Goal: Information Seeking & Learning: Check status

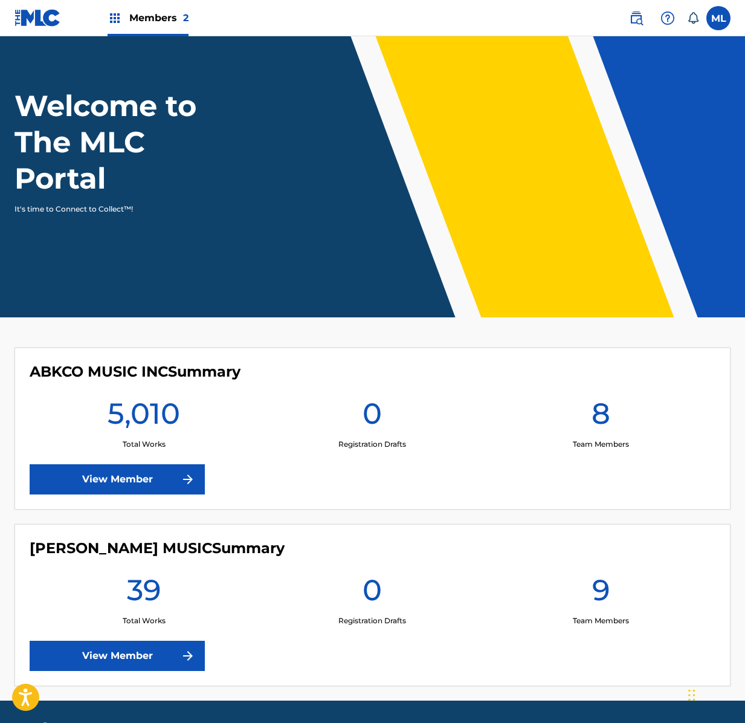
scroll to position [73, 0]
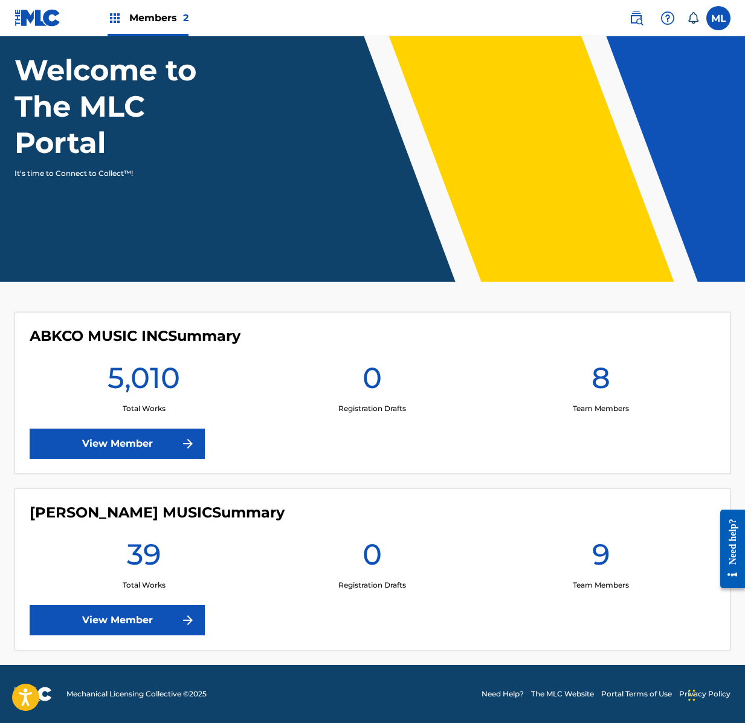
click at [152, 627] on link "View Member" at bounding box center [117, 620] width 175 height 30
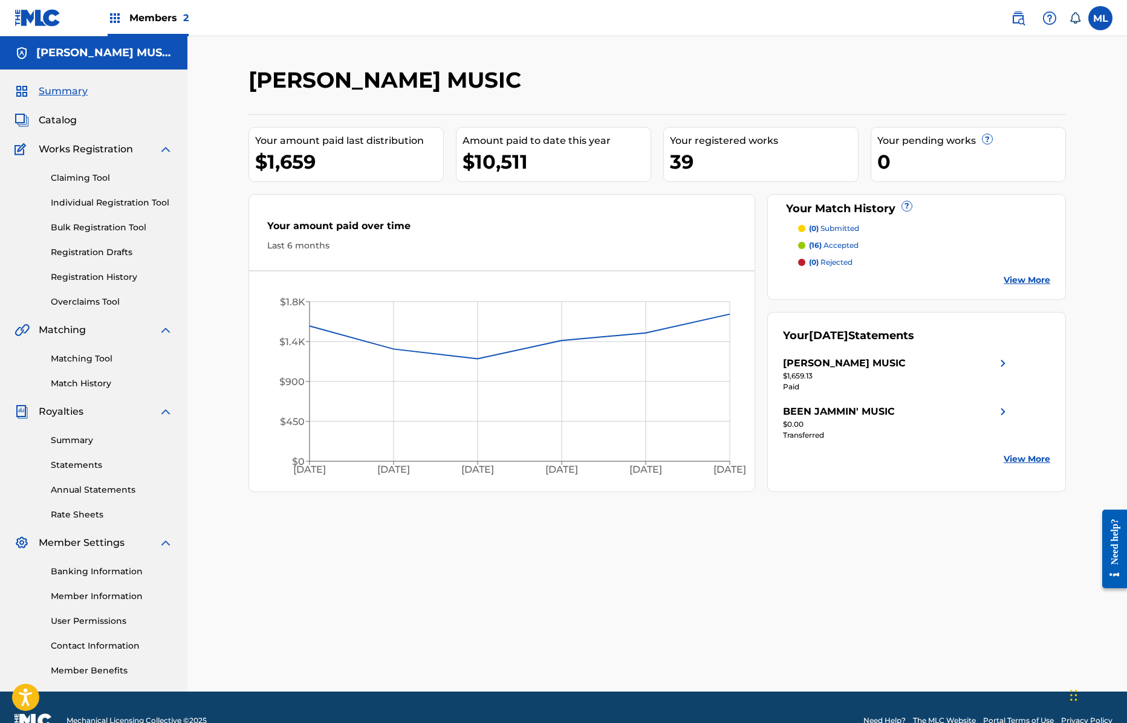
click at [93, 462] on link "Statements" at bounding box center [112, 465] width 122 height 13
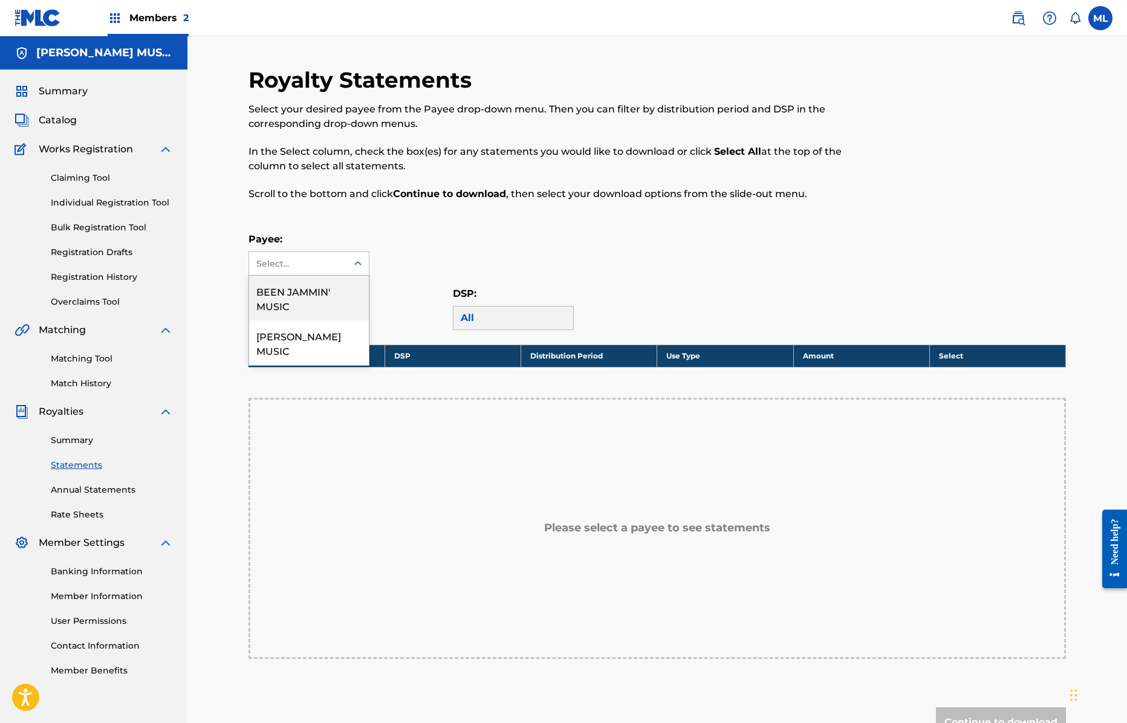
click at [329, 268] on div "Select..." at bounding box center [297, 263] width 82 height 13
click at [322, 340] on div "[PERSON_NAME] MUSIC" at bounding box center [309, 342] width 120 height 45
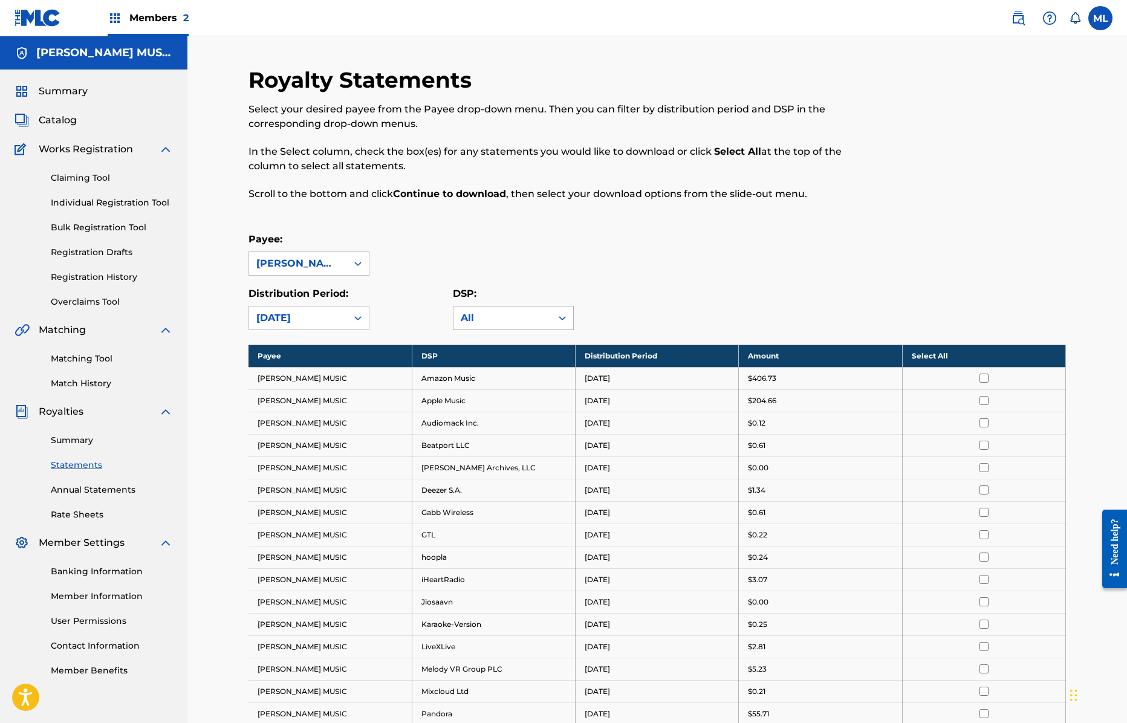
scroll to position [242, 0]
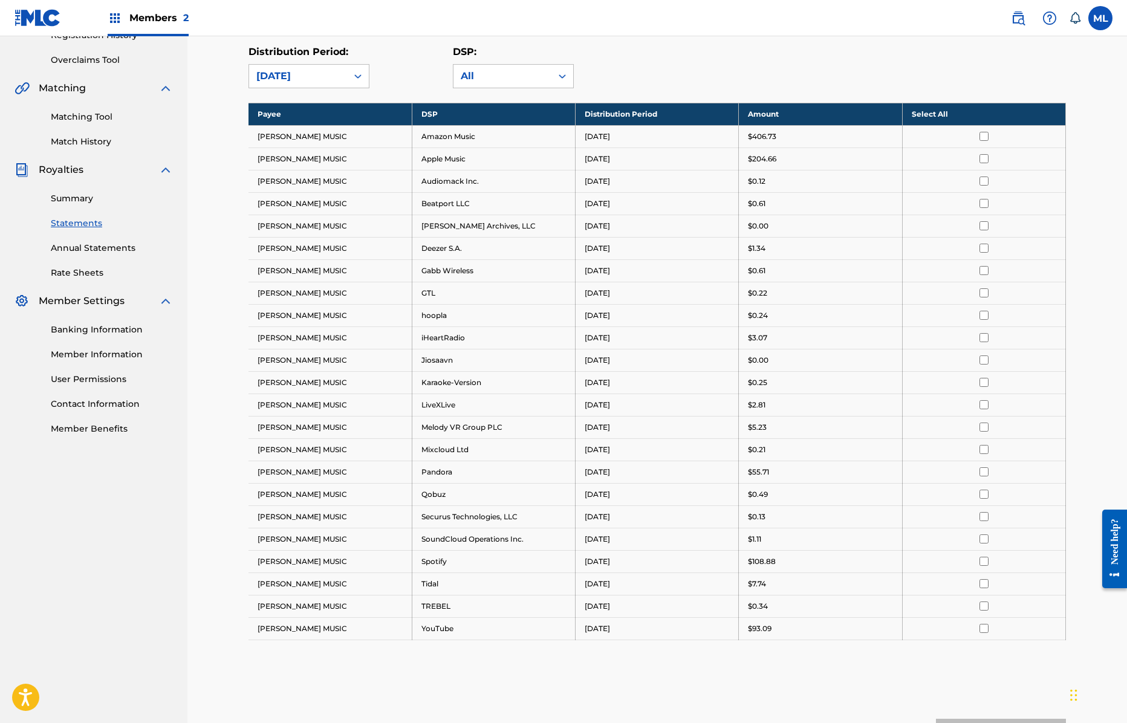
click at [745, 112] on th "Select All" at bounding box center [983, 114] width 163 height 22
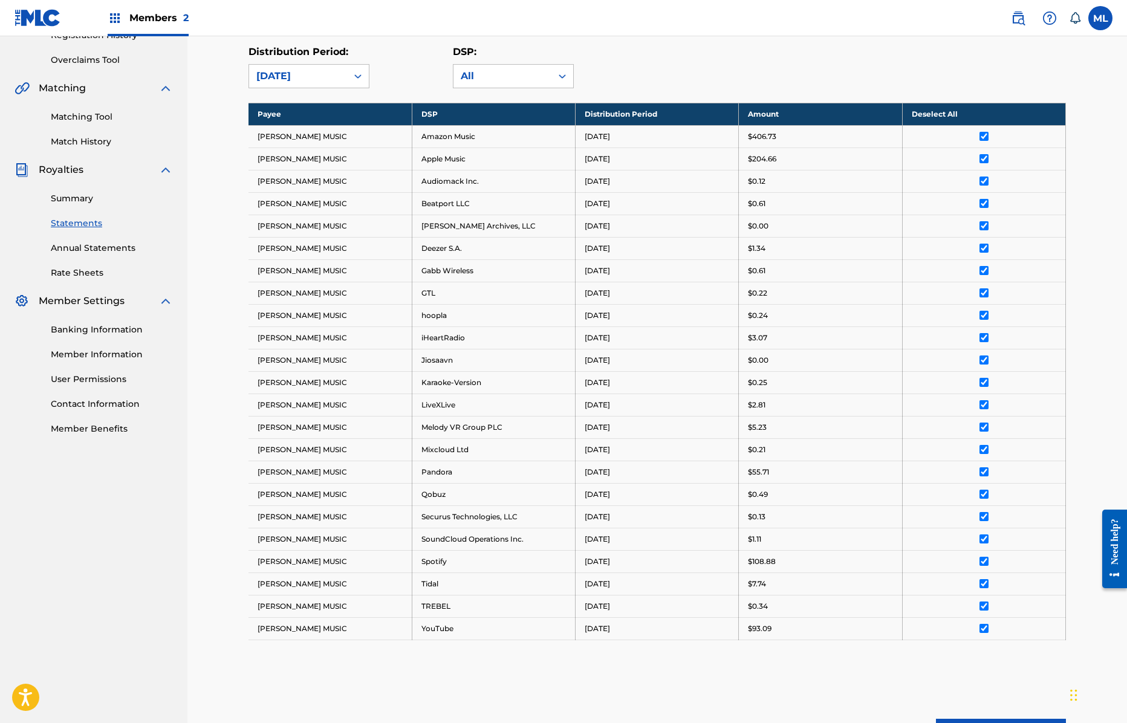
drag, startPoint x: 773, startPoint y: 632, endPoint x: 713, endPoint y: 137, distance: 498.7
click at [713, 137] on tbody "Payee DSP Distribution Period Amount Deselect All [PERSON_NAME] MUSIC Amazon Mu…" at bounding box center [656, 371] width 817 height 537
copy tbody "$406.73 [PERSON_NAME] MUSIC Apple Music [DATE] $204.66 [PERSON_NAME] MUSIC Audi…"
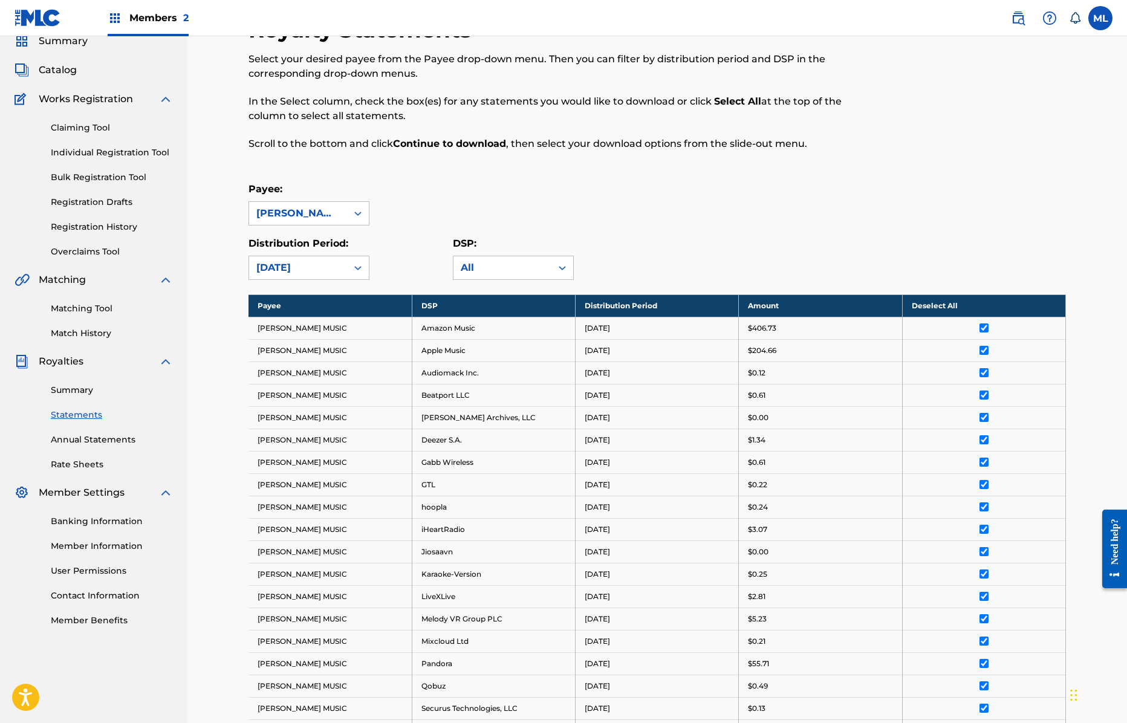
scroll to position [0, 0]
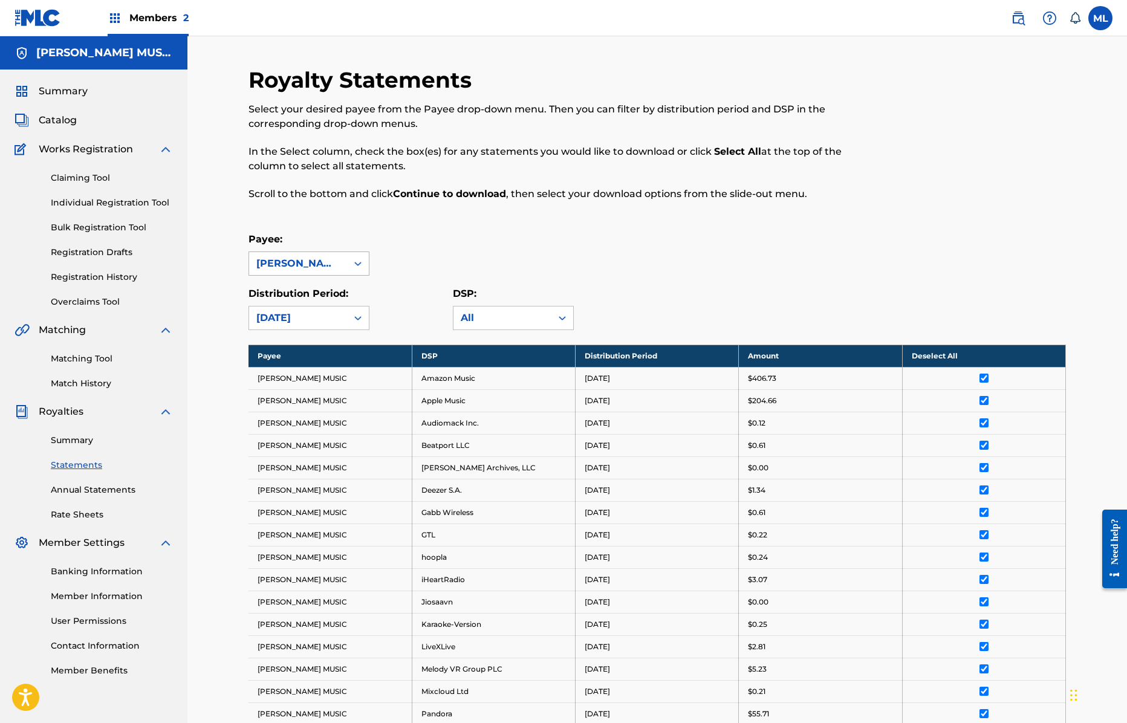
click at [316, 256] on div "[PERSON_NAME] MUSIC" at bounding box center [297, 263] width 83 height 15
click at [319, 294] on div "BEEN JAMMIN' MUSIC" at bounding box center [309, 298] width 120 height 45
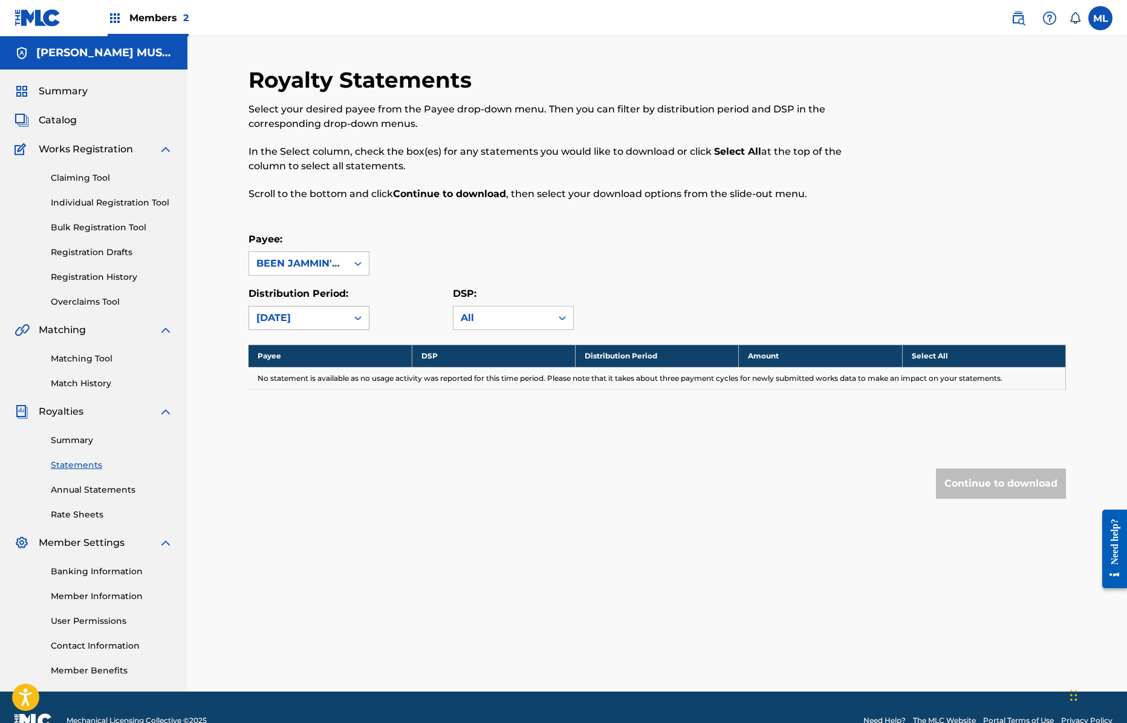
click at [328, 317] on div "[DATE]" at bounding box center [297, 318] width 83 height 15
click at [298, 497] on div "[DATE]" at bounding box center [309, 496] width 120 height 30
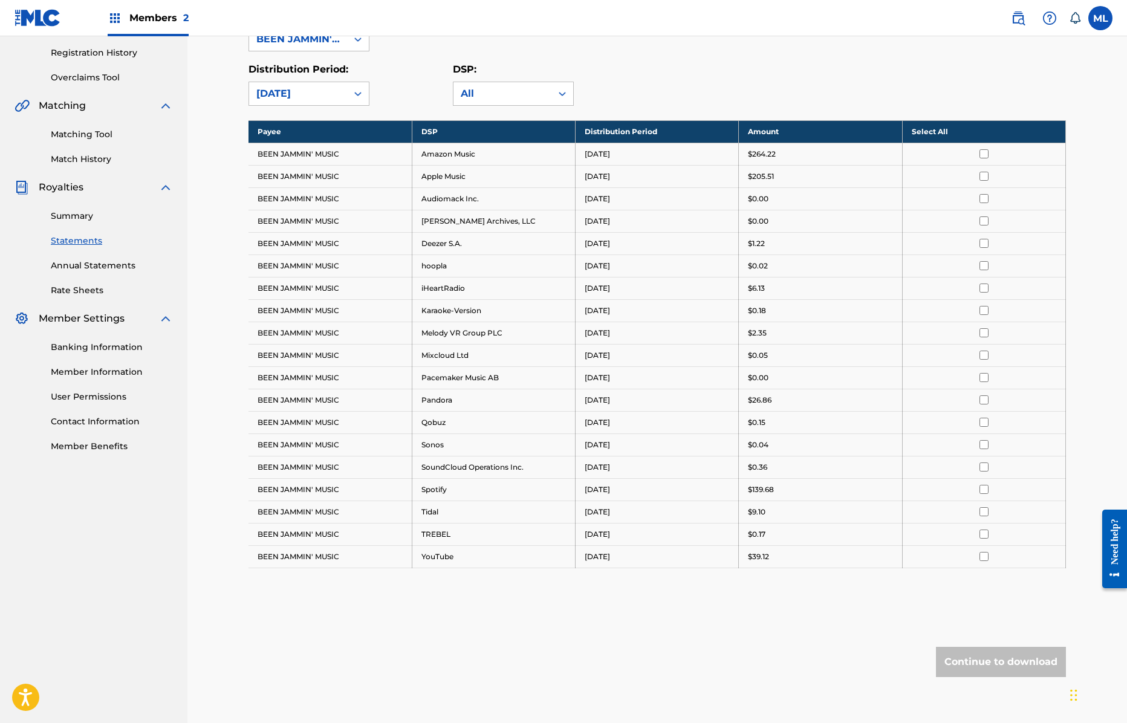
scroll to position [164, 0]
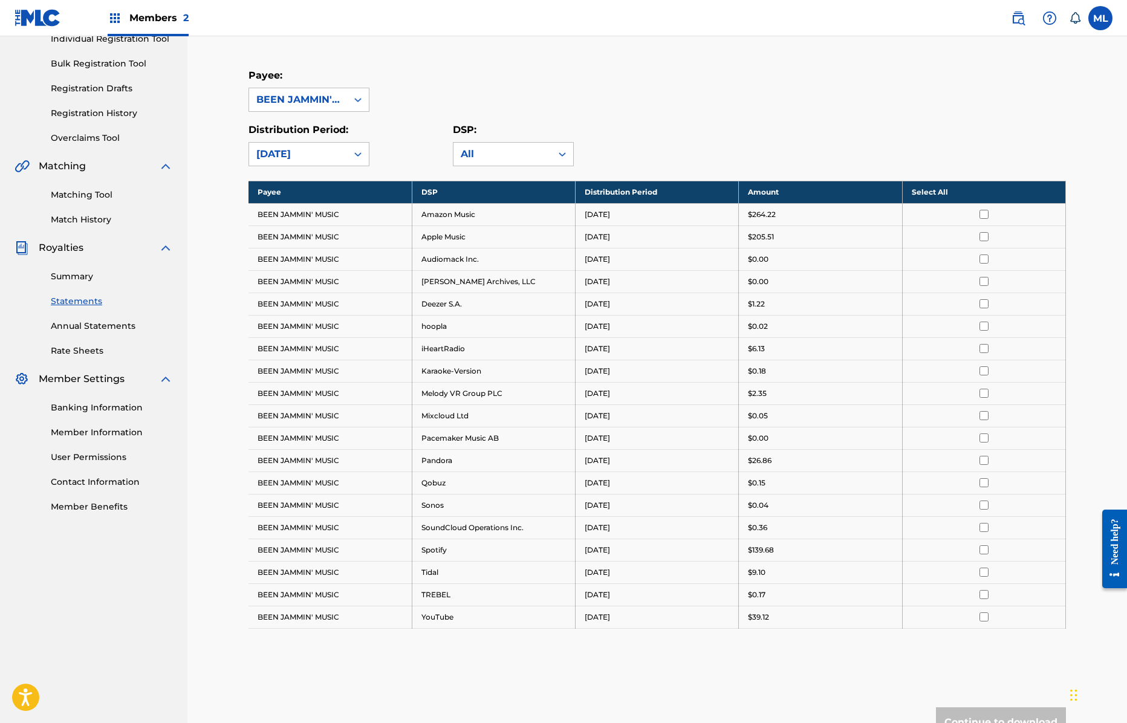
click at [329, 157] on div "[DATE]" at bounding box center [297, 154] width 83 height 15
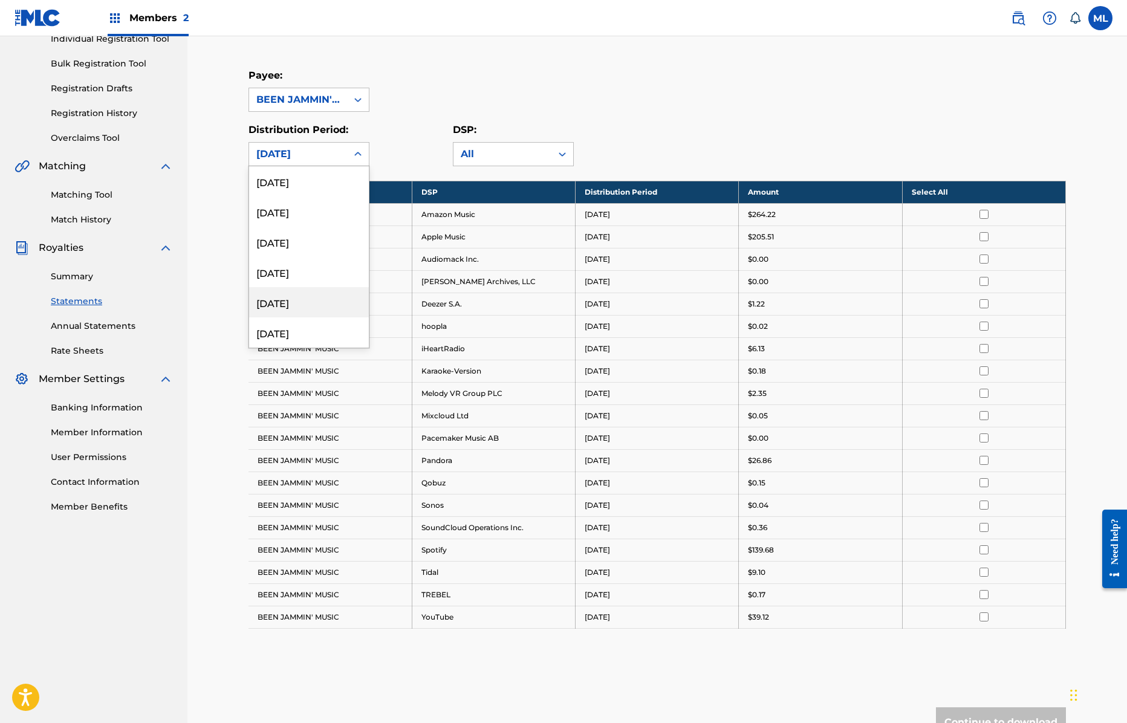
scroll to position [1420, 0]
click at [322, 298] on div "[DATE]" at bounding box center [309, 302] width 120 height 30
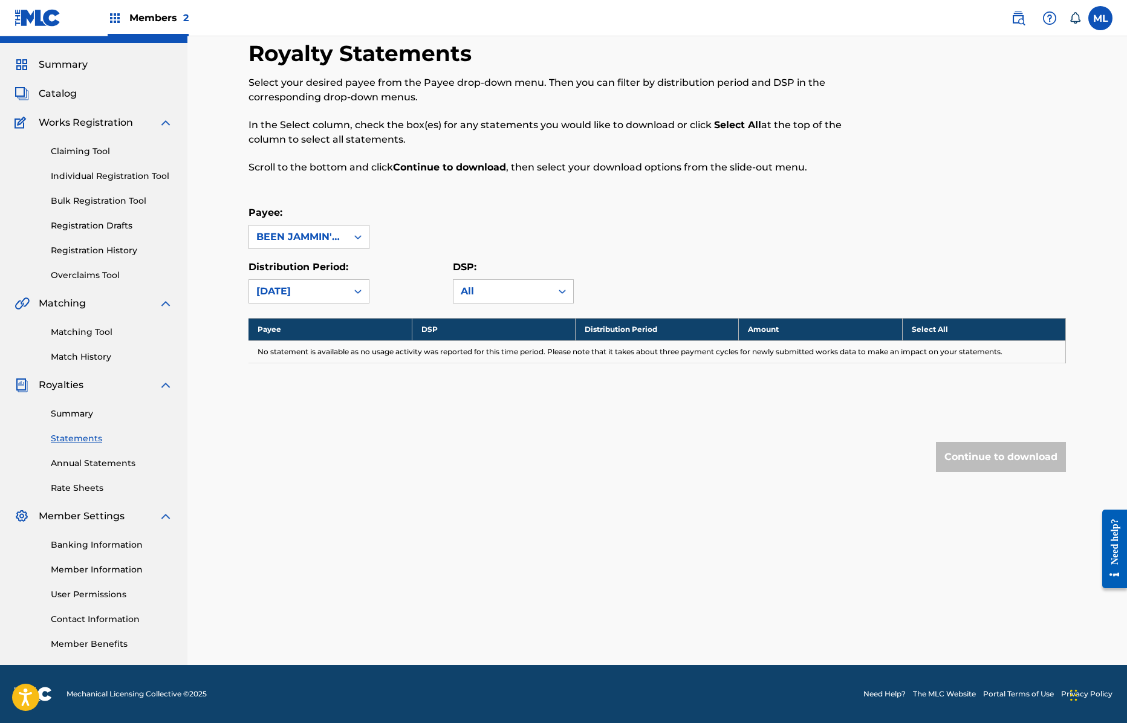
scroll to position [27, 0]
click at [316, 293] on div "[DATE]" at bounding box center [297, 291] width 83 height 15
click at [304, 465] on div "[DATE]" at bounding box center [309, 470] width 120 height 30
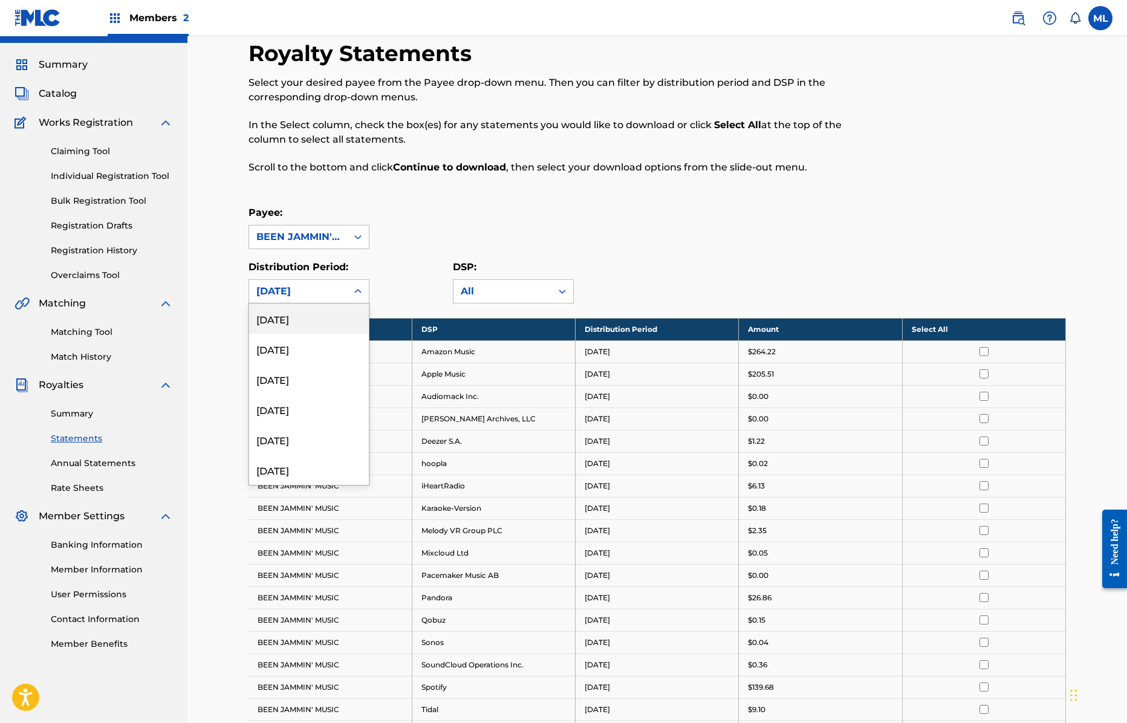
click at [329, 290] on div "[DATE]" at bounding box center [297, 291] width 83 height 15
click at [314, 433] on div "[DATE]" at bounding box center [309, 439] width 120 height 30
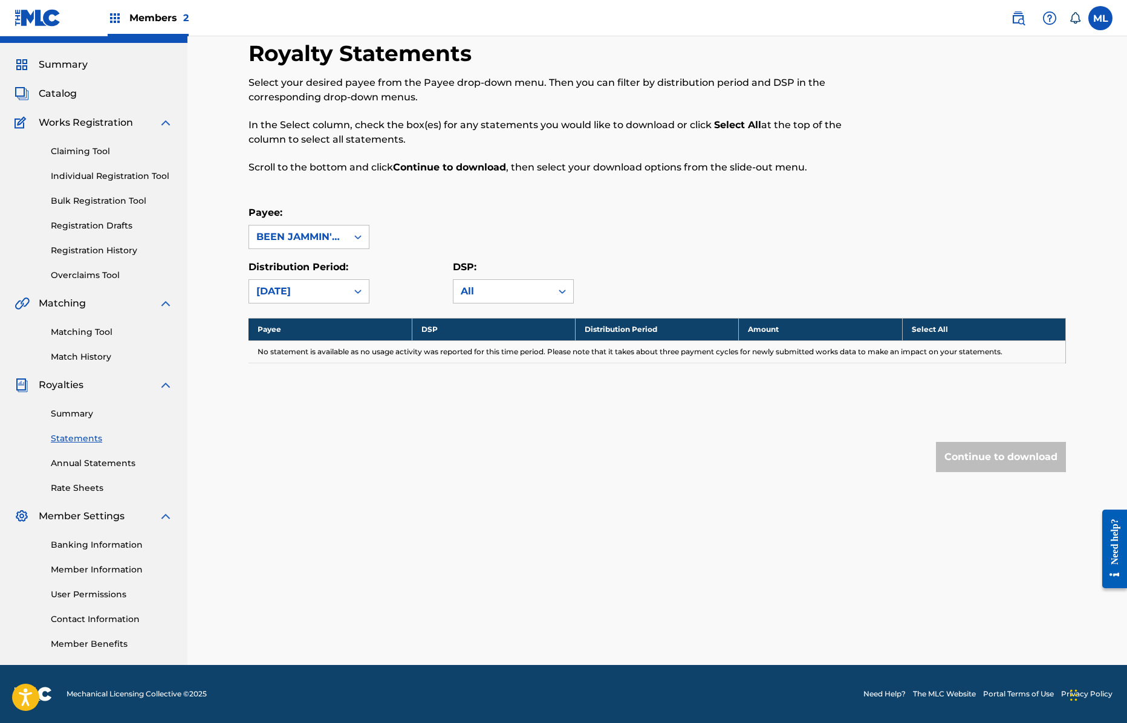
click at [316, 294] on div "[DATE]" at bounding box center [297, 291] width 83 height 15
click at [319, 410] on div "[DATE]" at bounding box center [309, 409] width 120 height 30
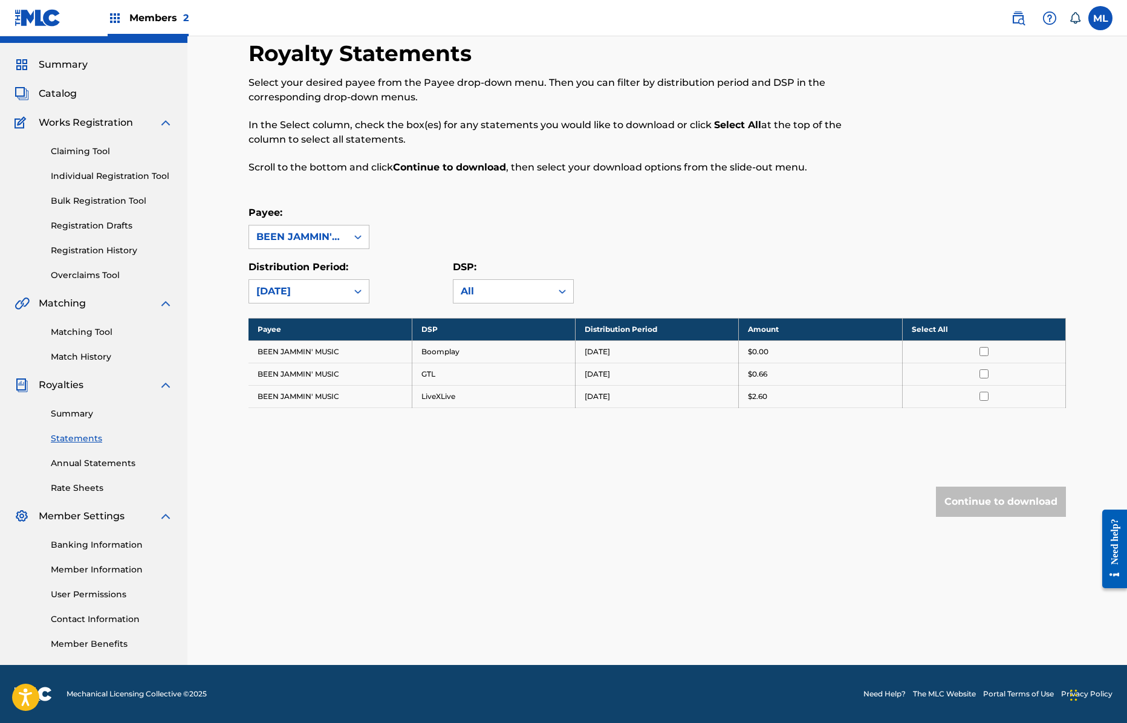
click at [317, 291] on div "[DATE]" at bounding box center [297, 291] width 83 height 15
click at [320, 368] on div "[DATE]" at bounding box center [309, 379] width 120 height 30
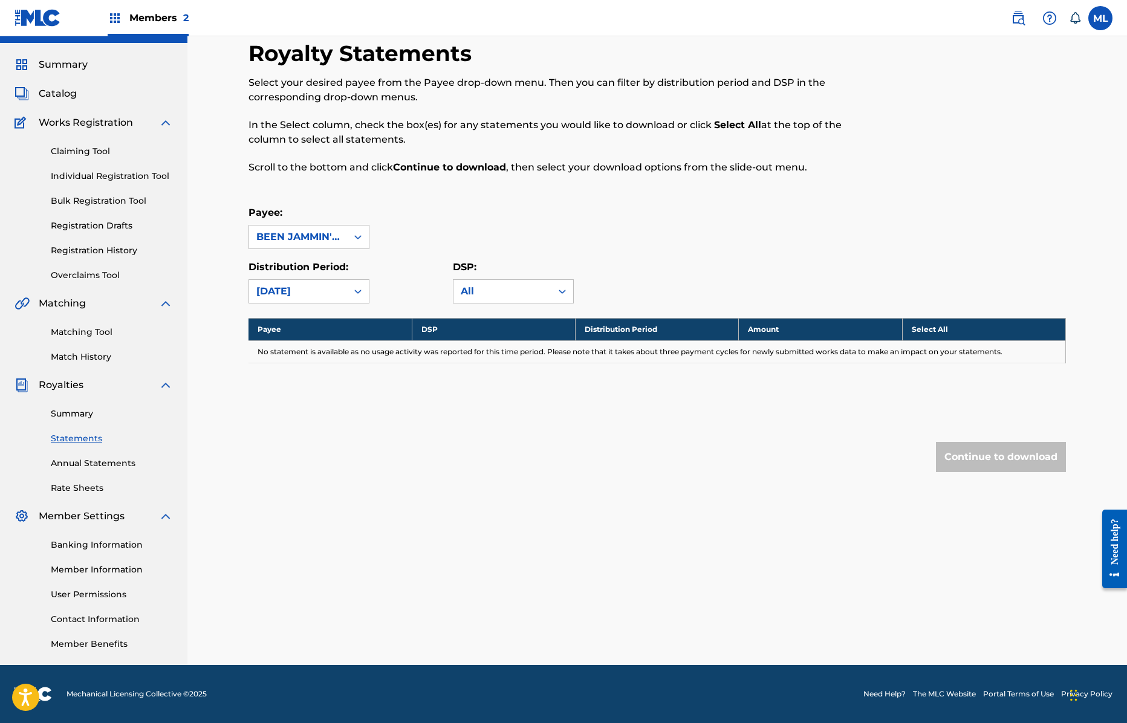
click at [325, 281] on div "[DATE]" at bounding box center [298, 291] width 98 height 23
click at [323, 349] on div "[DATE]" at bounding box center [309, 349] width 120 height 30
click at [323, 296] on div "[DATE]" at bounding box center [297, 291] width 83 height 15
click at [322, 323] on div "[DATE]" at bounding box center [309, 318] width 120 height 30
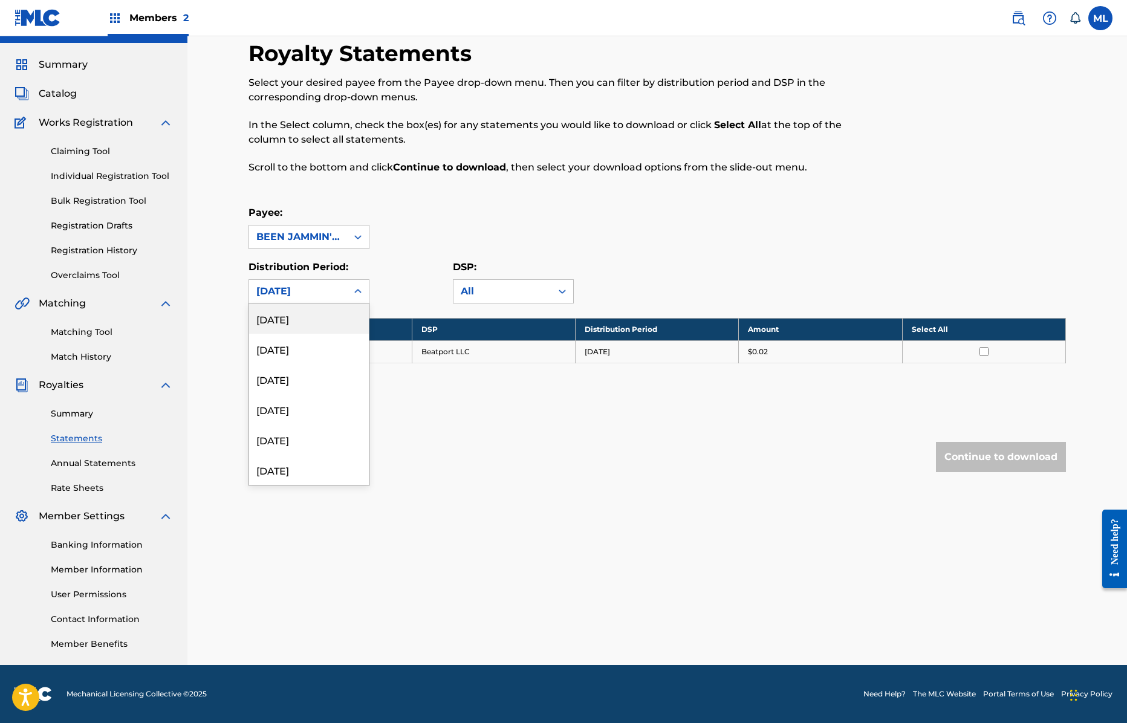
click at [312, 288] on div "[DATE]" at bounding box center [297, 291] width 83 height 15
click at [324, 418] on div "[DATE]" at bounding box center [309, 408] width 120 height 30
click at [316, 285] on div "[DATE]" at bounding box center [297, 291] width 83 height 15
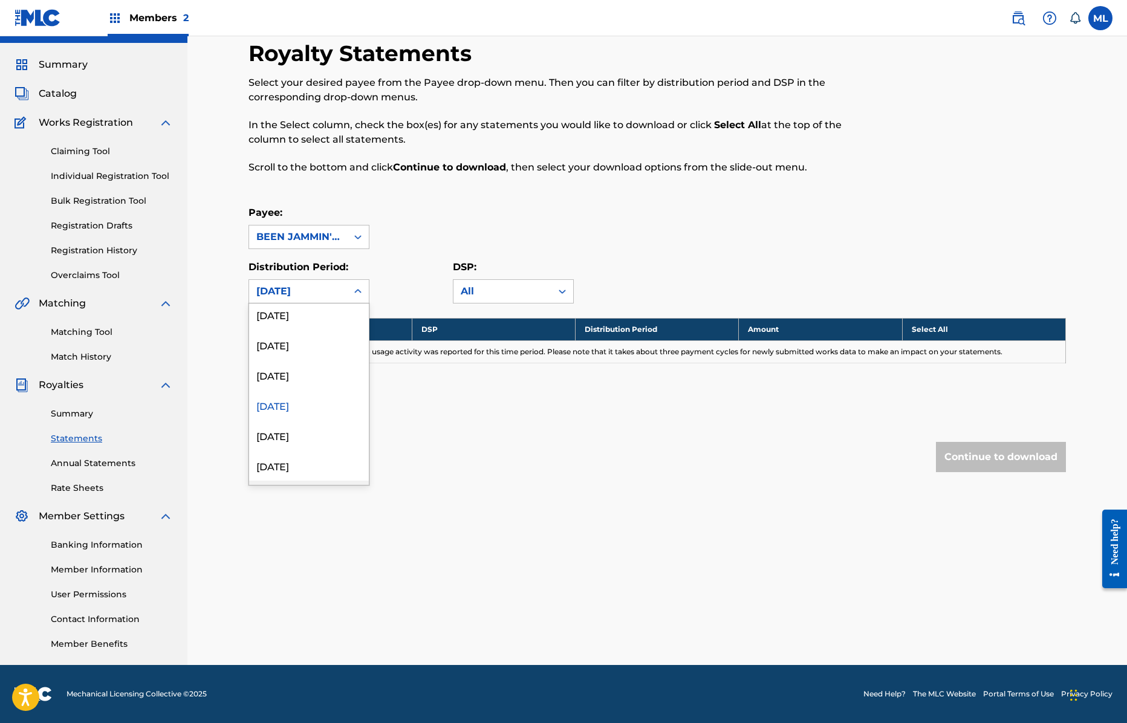
scroll to position [1300, 0]
click at [313, 386] on div "[DATE]" at bounding box center [309, 379] width 120 height 30
click at [317, 294] on div "[DATE]" at bounding box center [297, 291] width 83 height 15
click at [305, 442] on div "[DATE]" at bounding box center [309, 443] width 120 height 30
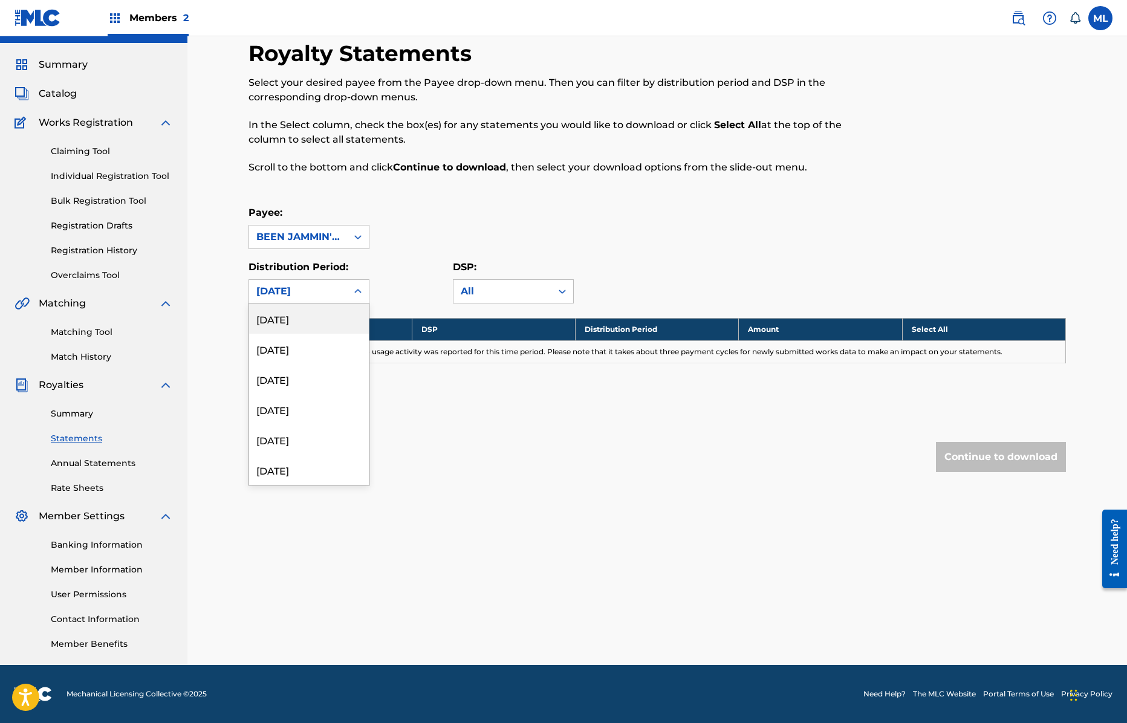
click at [305, 302] on div "[DATE]" at bounding box center [298, 291] width 98 height 23
click at [315, 450] on div "[DATE]" at bounding box center [309, 439] width 120 height 30
click at [320, 298] on div "[DATE]" at bounding box center [297, 291] width 83 height 15
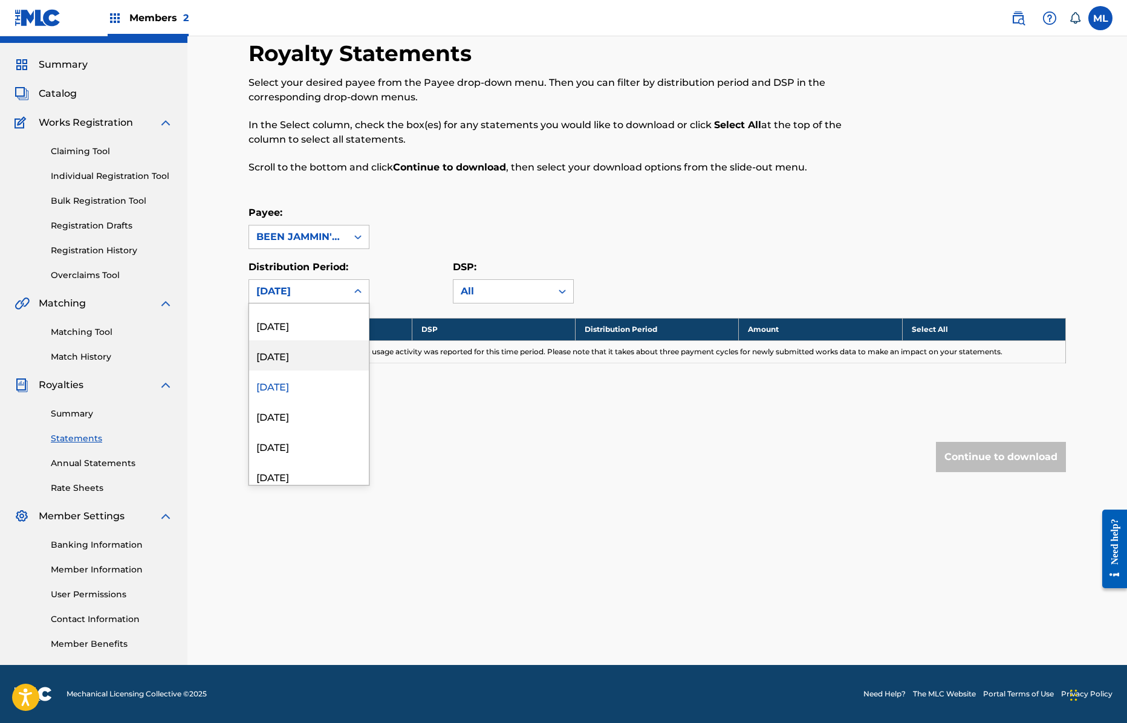
click at [304, 353] on div "[DATE]" at bounding box center [309, 355] width 120 height 30
click at [306, 288] on div "[DATE]" at bounding box center [297, 291] width 83 height 15
drag, startPoint x: 1096, startPoint y: 15, endPoint x: 1081, endPoint y: 28, distance: 19.7
click at [745, 15] on label at bounding box center [1100, 18] width 24 height 24
click at [745, 18] on input "ML [PERSON_NAME] [EMAIL_ADDRESS][DOMAIN_NAME] Notification Preferences Profile …" at bounding box center [1100, 18] width 0 height 0
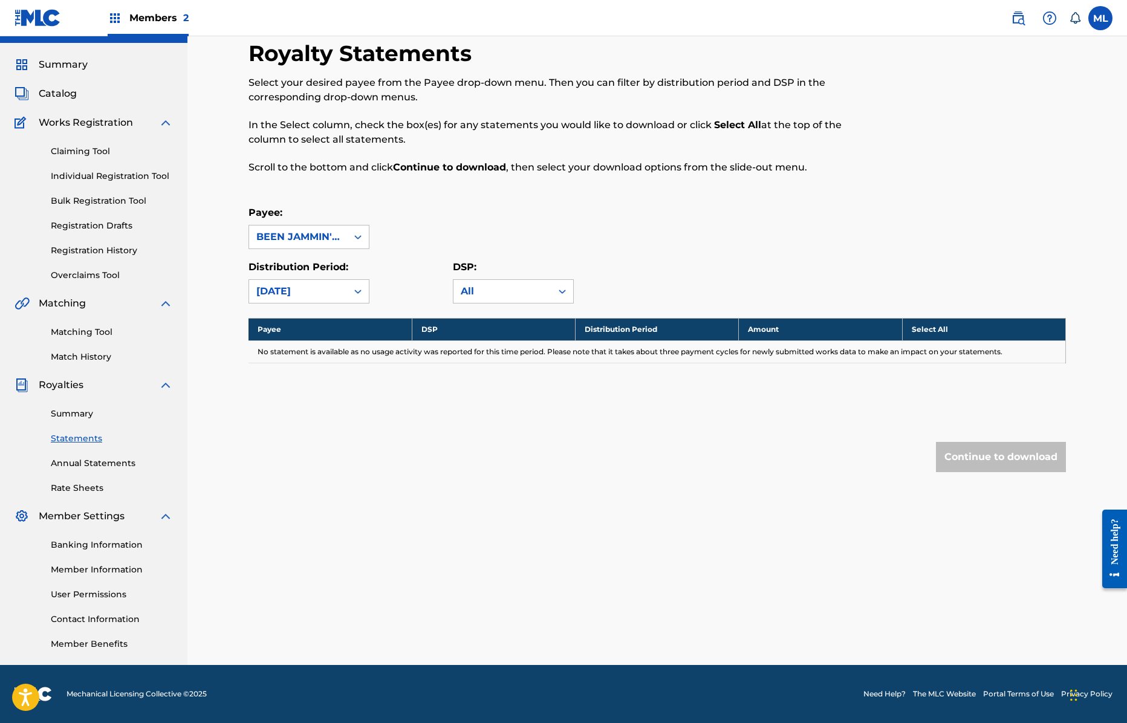
click at [152, 21] on span "Members 2" at bounding box center [158, 18] width 59 height 14
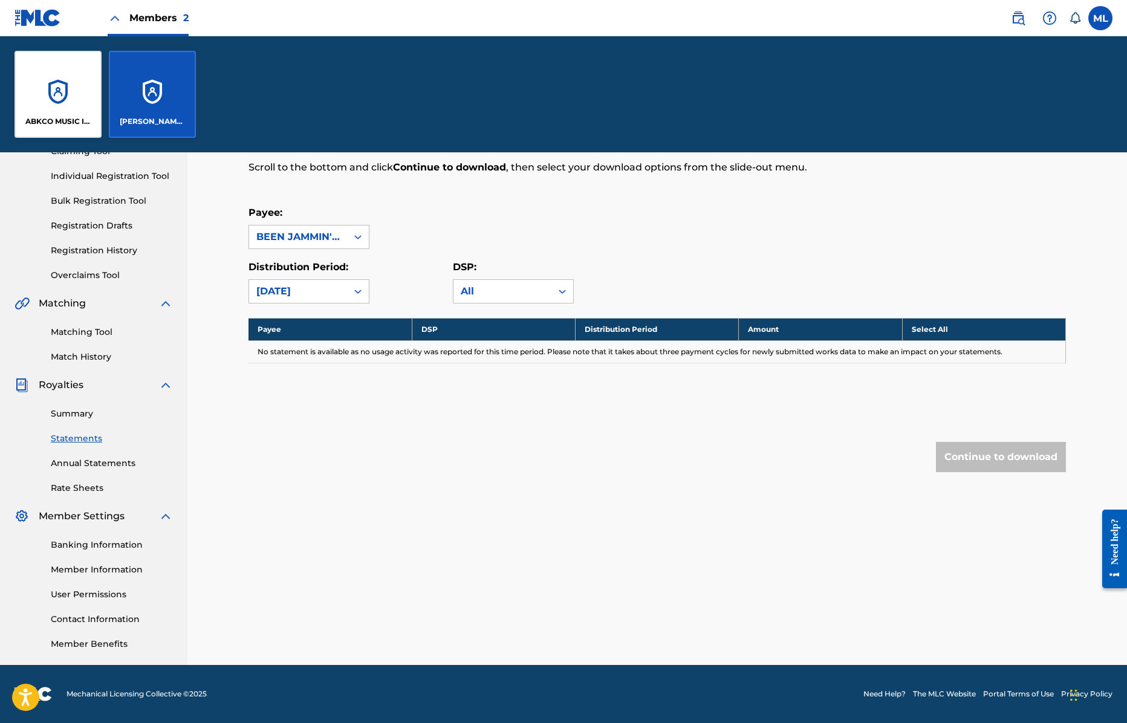
click at [80, 87] on div "ABKCO MUSIC INC" at bounding box center [58, 94] width 87 height 87
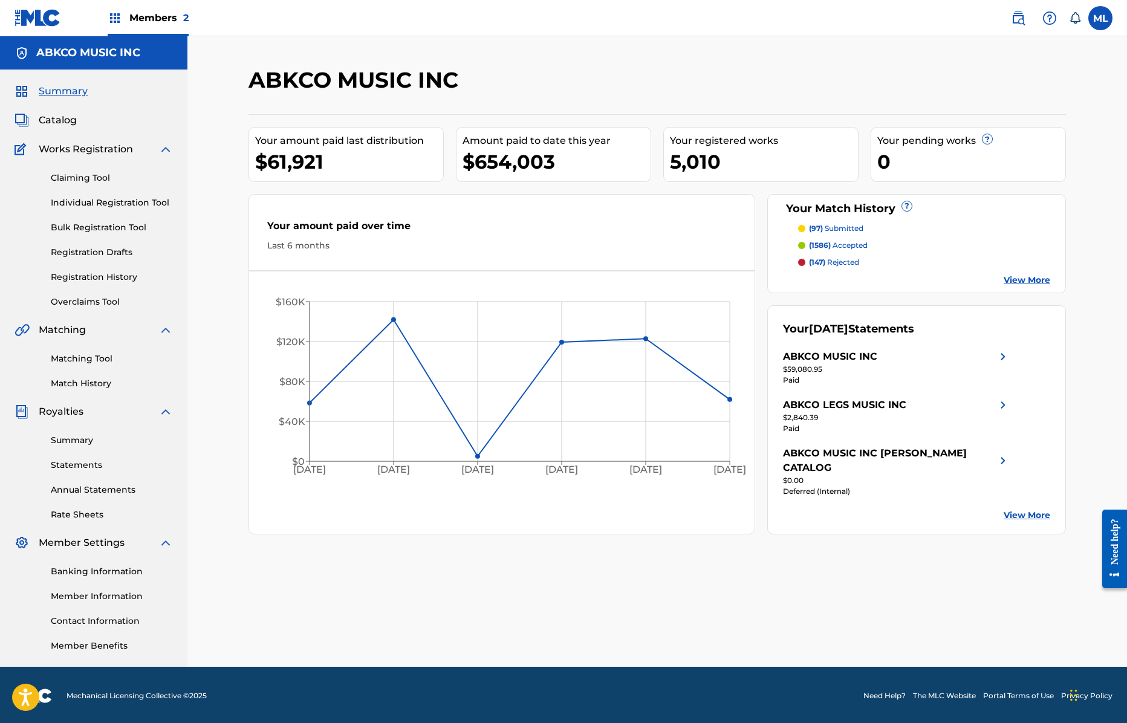
click at [83, 440] on link "Summary" at bounding box center [112, 440] width 122 height 13
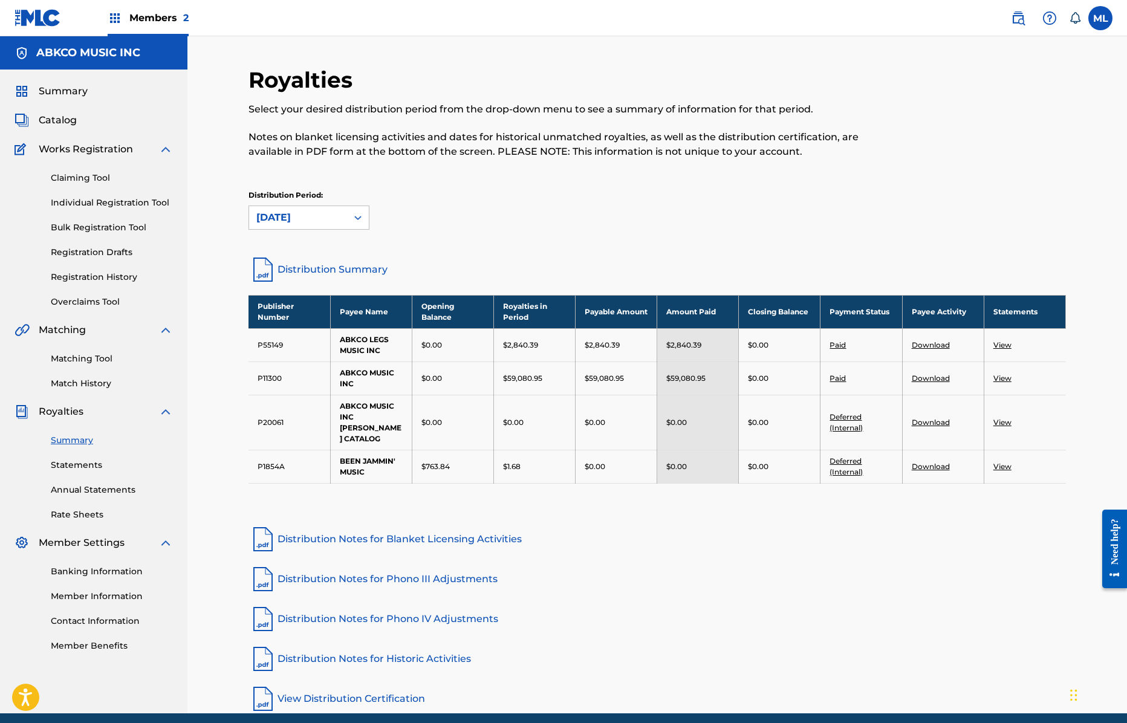
click at [80, 468] on link "Statements" at bounding box center [112, 465] width 122 height 13
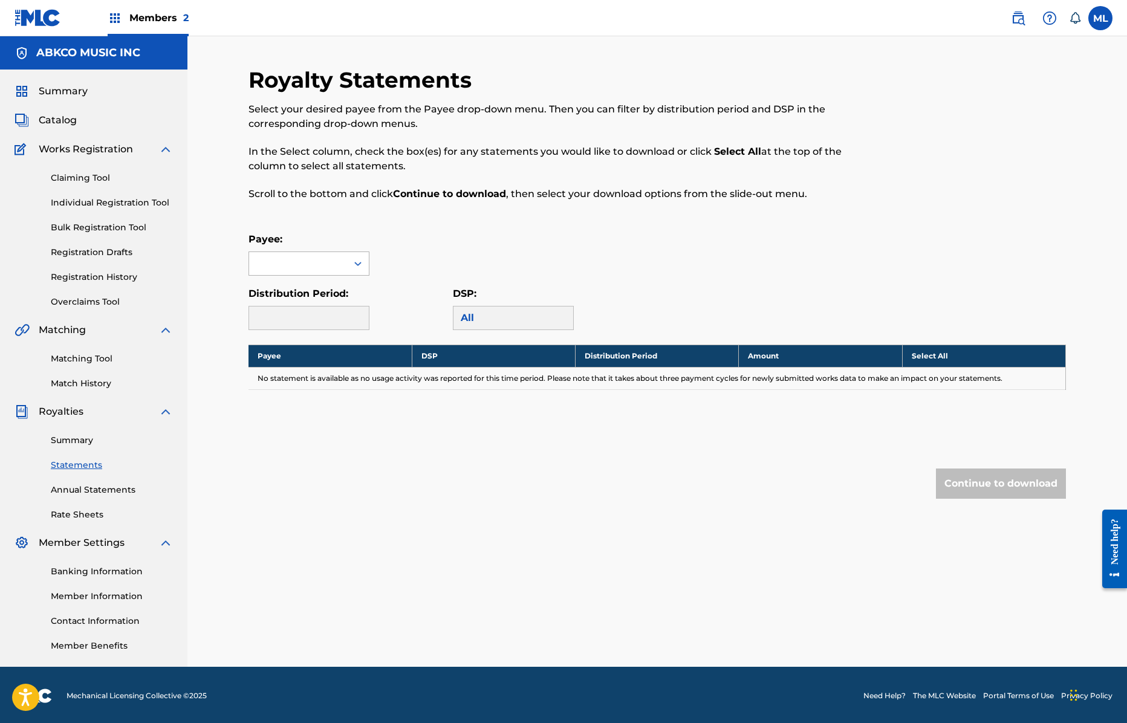
click at [328, 275] on div at bounding box center [308, 263] width 121 height 24
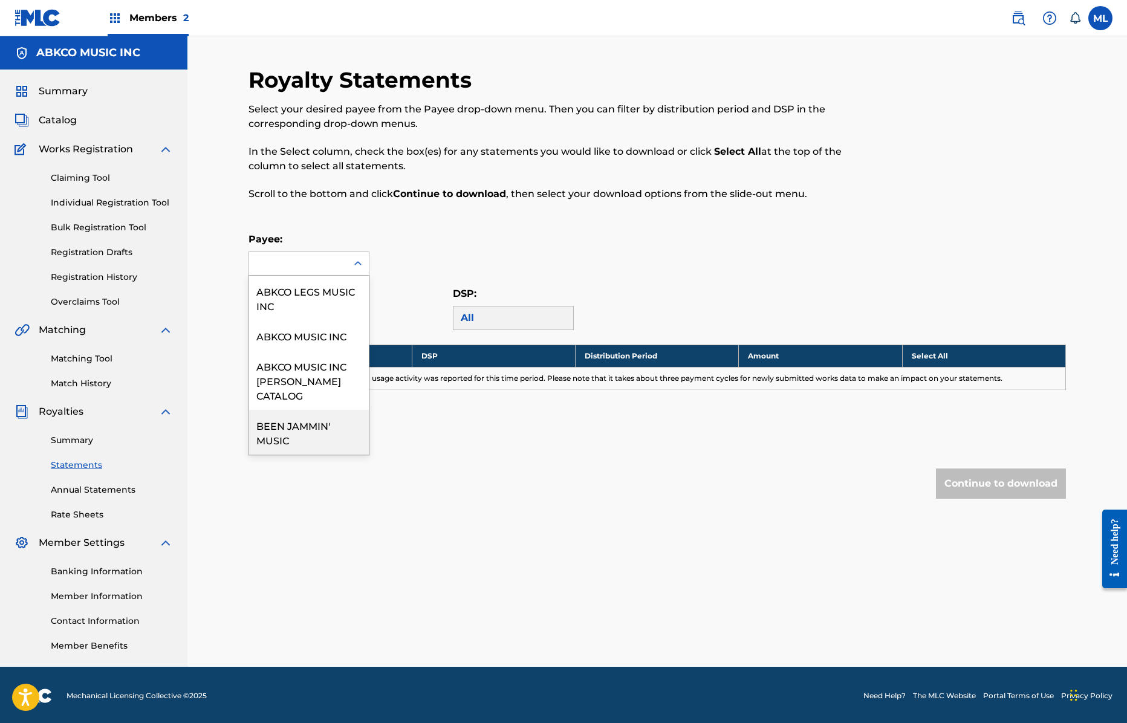
click at [323, 427] on div "BEEN JAMMIN' MUSIC" at bounding box center [309, 432] width 120 height 45
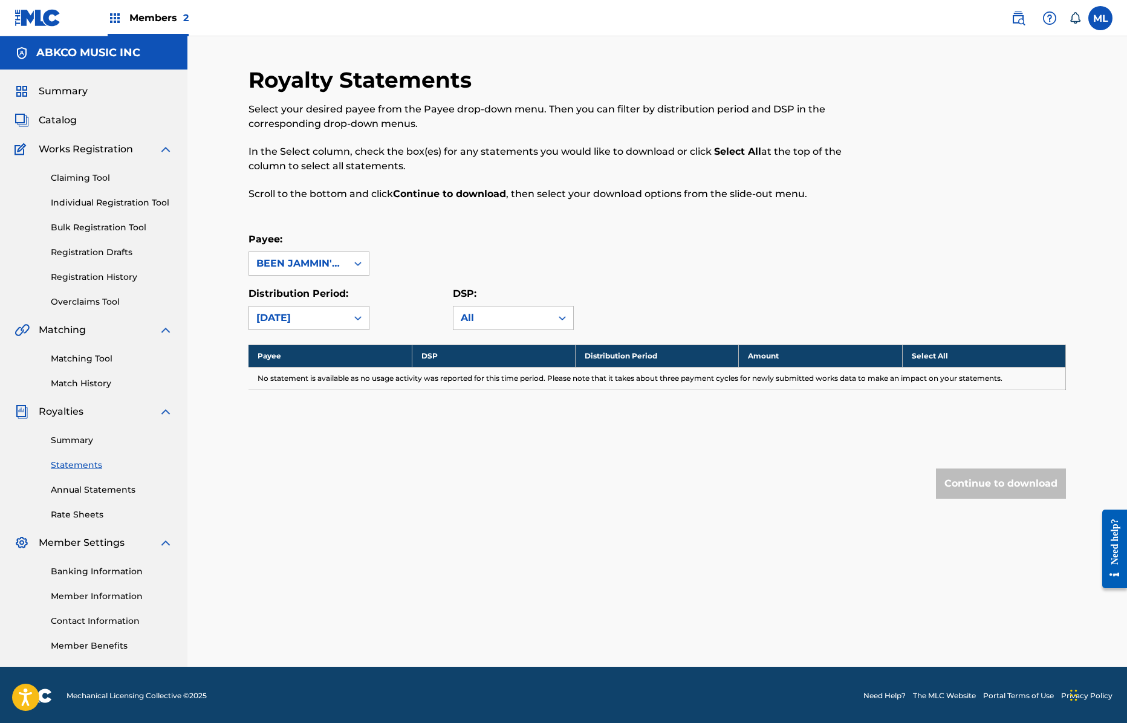
click at [321, 312] on div "[DATE]" at bounding box center [297, 318] width 83 height 15
click at [312, 485] on div "[DATE]" at bounding box center [309, 496] width 120 height 30
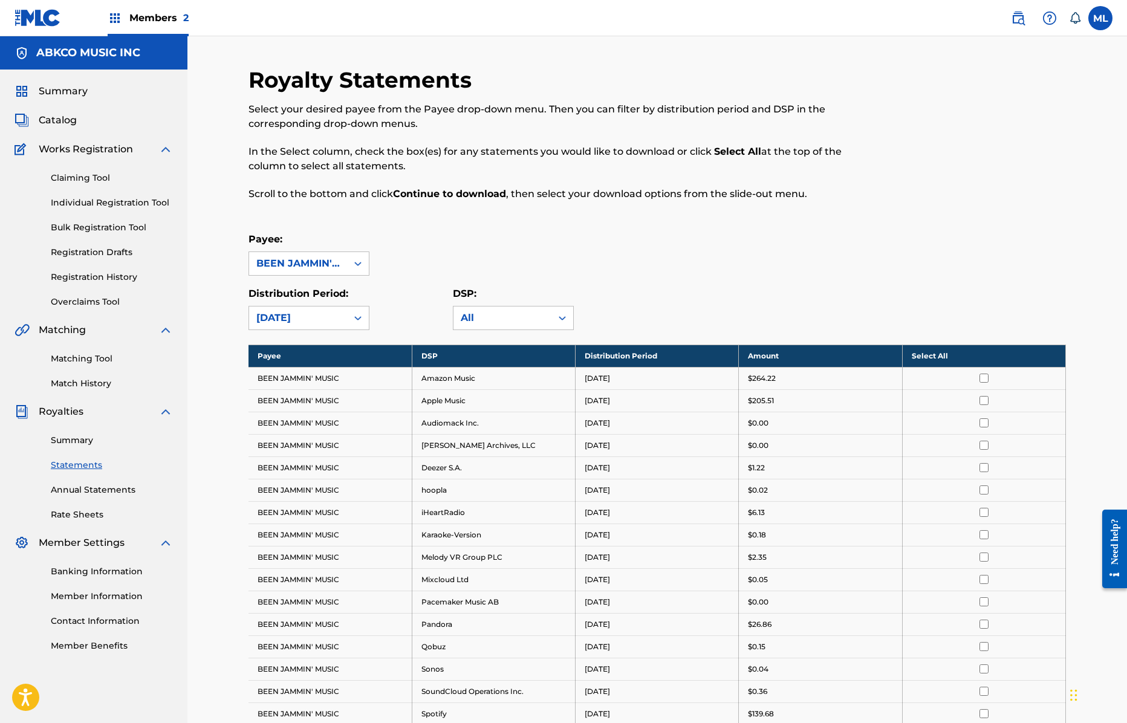
click at [313, 317] on div "[DATE]" at bounding box center [297, 318] width 83 height 15
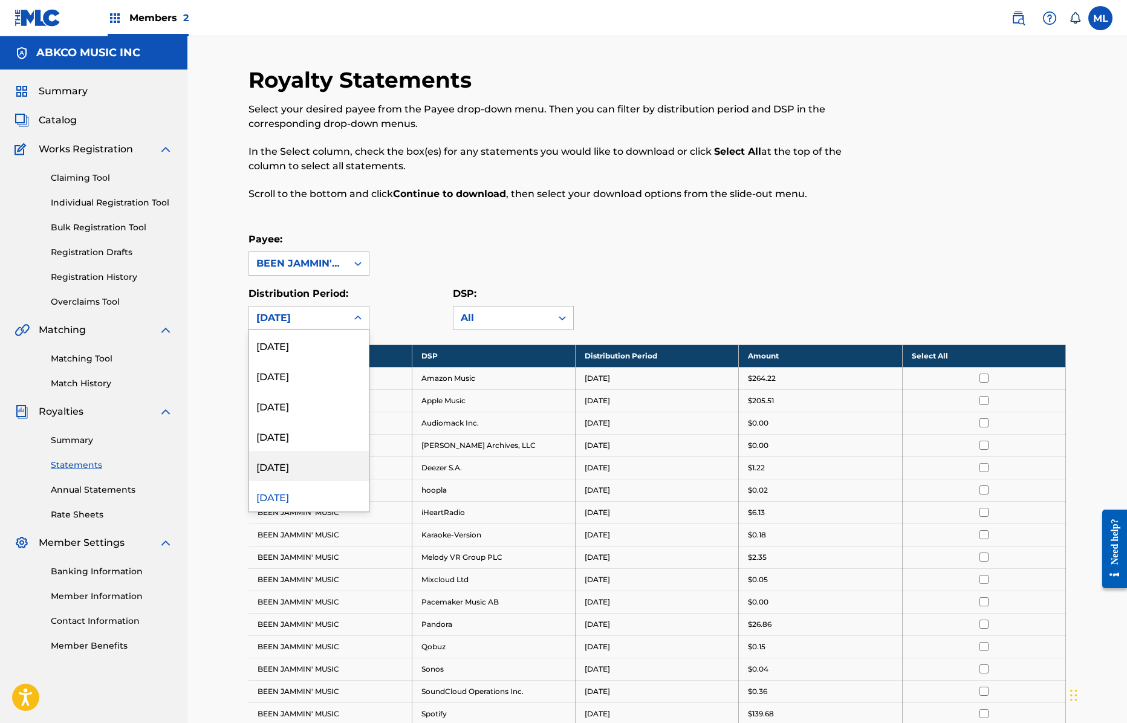
drag, startPoint x: 305, startPoint y: 461, endPoint x: 307, endPoint y: 392, distance: 68.3
click at [305, 459] on div "[DATE]" at bounding box center [309, 466] width 120 height 30
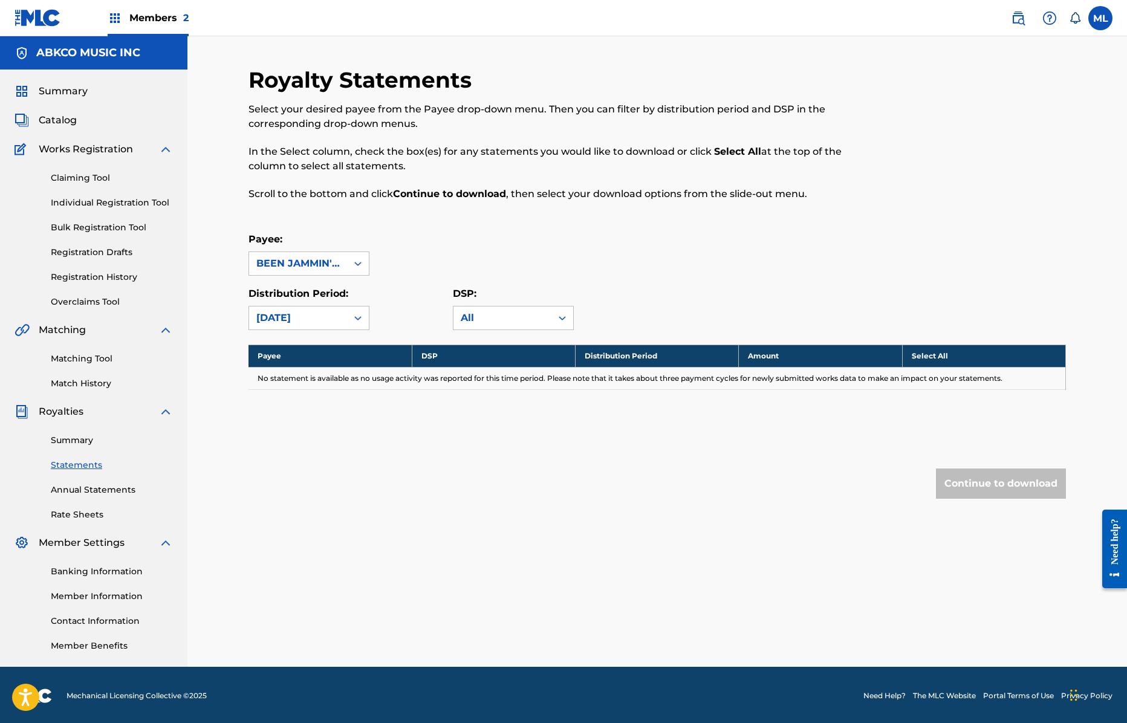
click at [303, 318] on div "[DATE]" at bounding box center [297, 318] width 83 height 15
click at [316, 436] on div "[DATE]" at bounding box center [309, 436] width 120 height 30
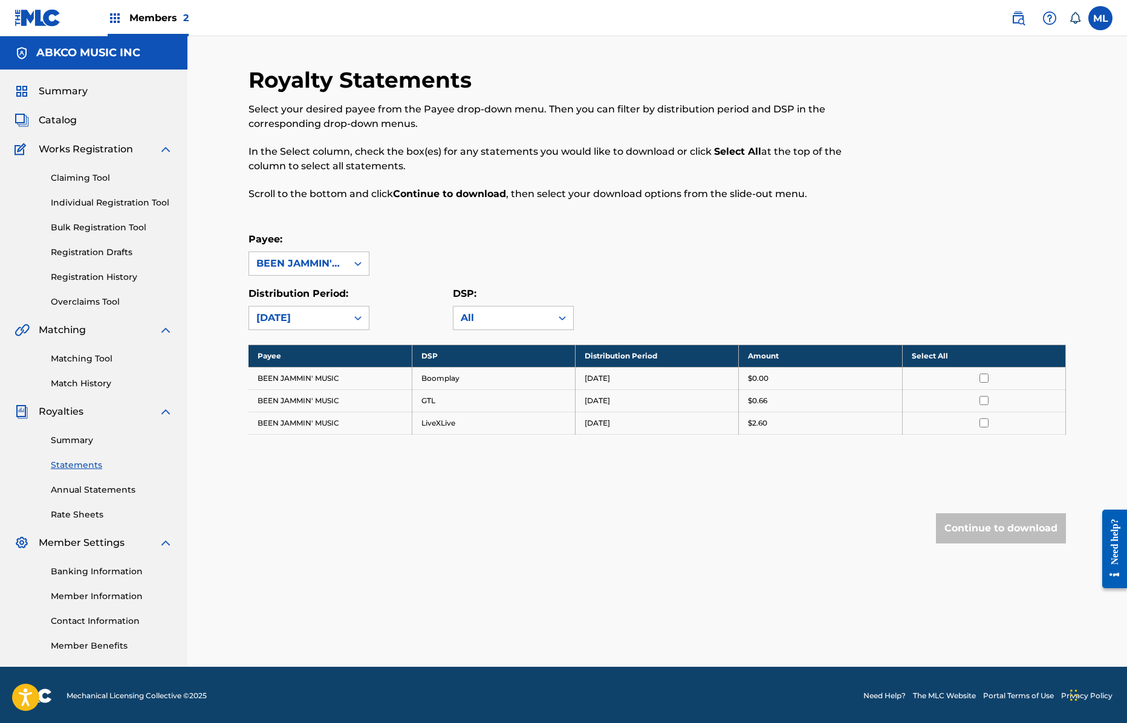
click at [320, 316] on div "[DATE]" at bounding box center [297, 318] width 83 height 15
click at [304, 412] on div "[DATE]" at bounding box center [309, 405] width 120 height 30
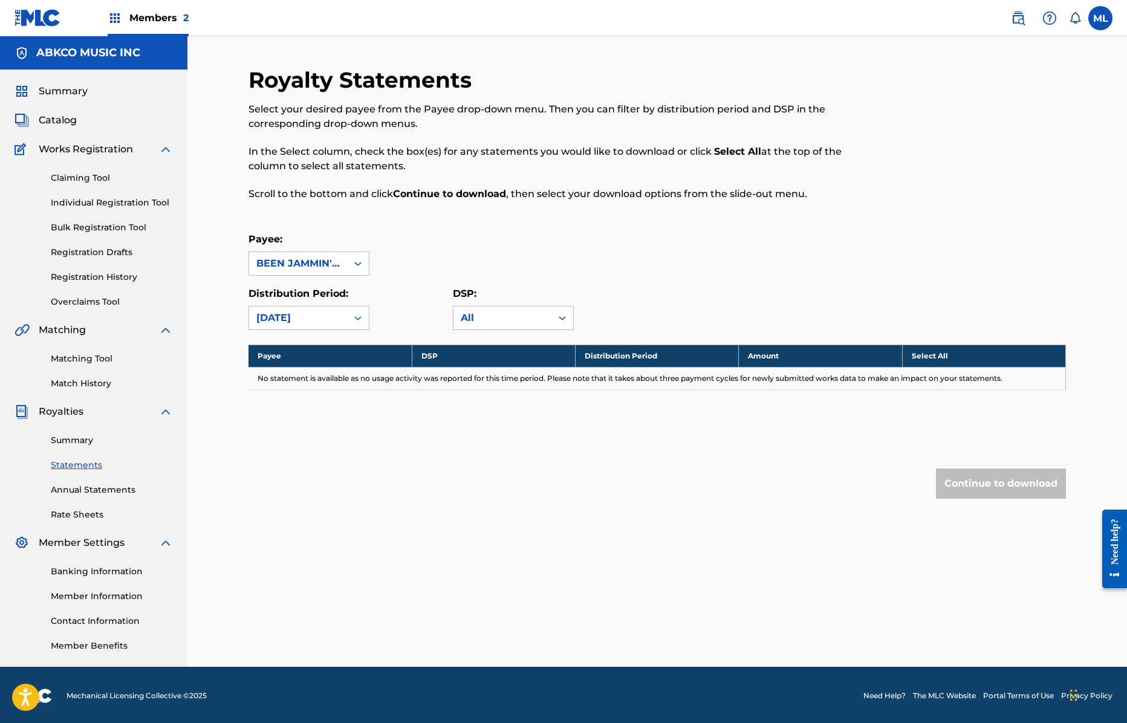
click at [304, 328] on div "[DATE]" at bounding box center [298, 317] width 98 height 23
click at [307, 349] on div "[DATE]" at bounding box center [309, 345] width 120 height 30
drag, startPoint x: 301, startPoint y: 309, endPoint x: 301, endPoint y: 322, distance: 12.1
click at [301, 311] on div "[DATE]" at bounding box center [298, 317] width 98 height 23
click at [299, 375] on div "[DATE]" at bounding box center [309, 375] width 120 height 30
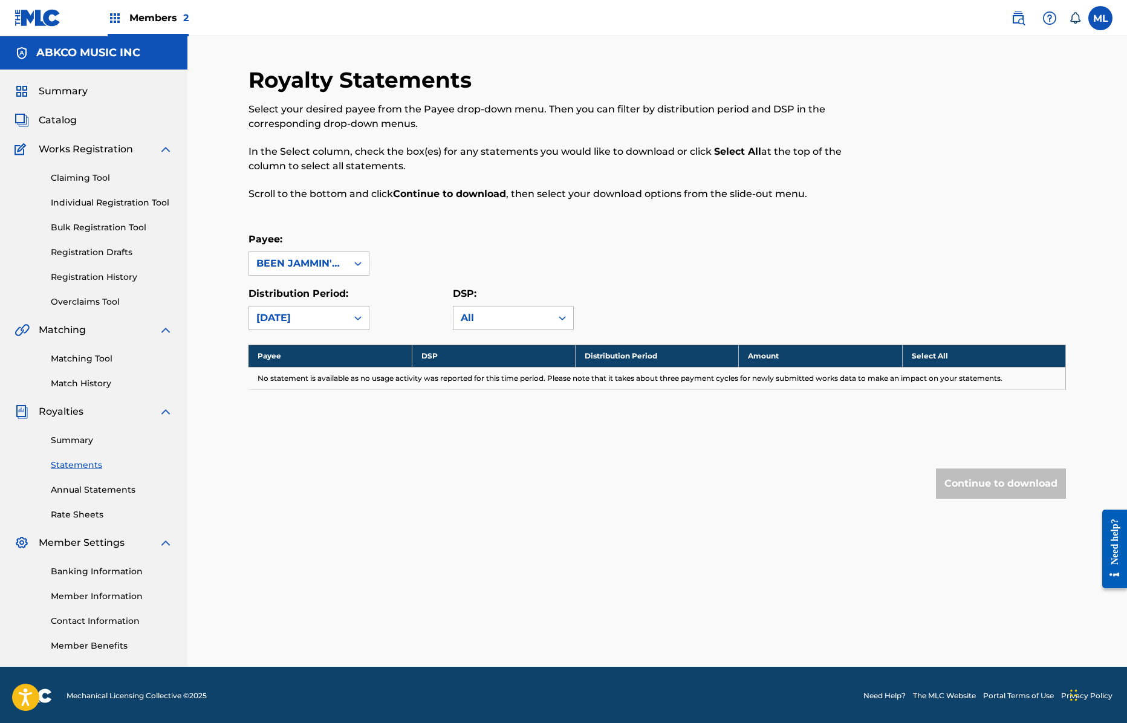
click at [305, 321] on div "[DATE]" at bounding box center [297, 318] width 83 height 15
click at [304, 404] on div "[DATE]" at bounding box center [309, 405] width 120 height 30
drag, startPoint x: 312, startPoint y: 322, endPoint x: 311, endPoint y: 383, distance: 61.1
click at [312, 322] on div "[DATE]" at bounding box center [297, 318] width 83 height 15
drag, startPoint x: 305, startPoint y: 429, endPoint x: 305, endPoint y: 363, distance: 65.9
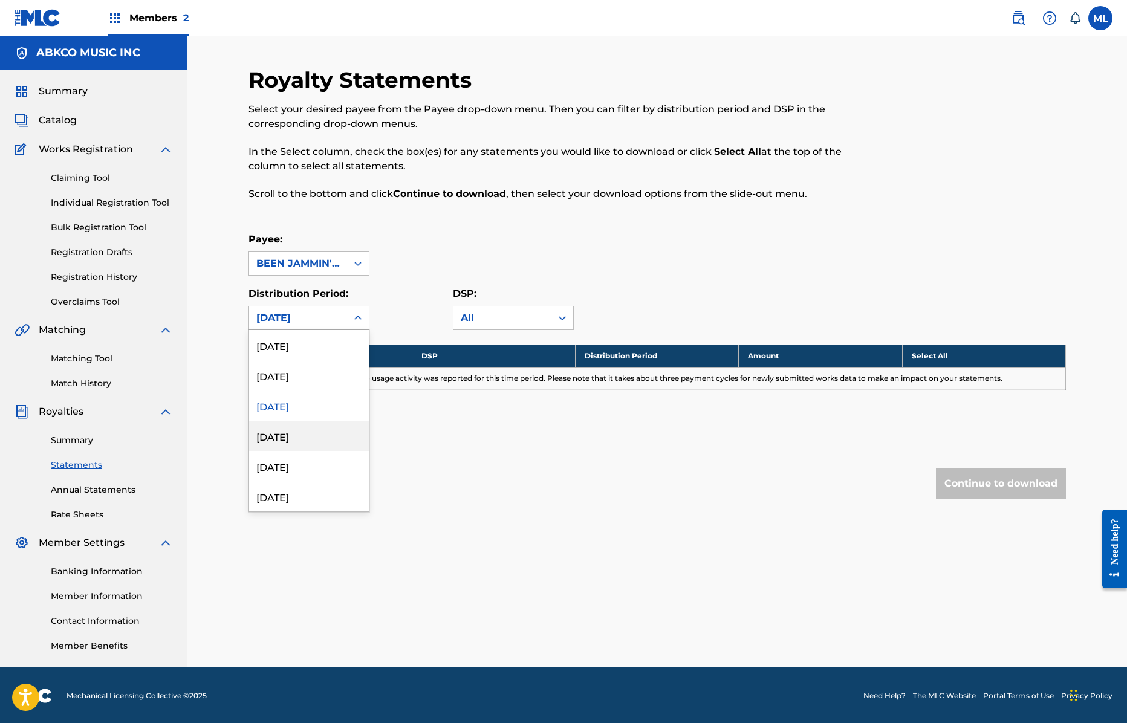
click at [305, 430] on div "[DATE]" at bounding box center [309, 436] width 120 height 30
click at [307, 311] on div "[DATE]" at bounding box center [297, 318] width 83 height 15
drag, startPoint x: 301, startPoint y: 463, endPoint x: 305, endPoint y: 351, distance: 111.9
click at [301, 464] on div "[DATE]" at bounding box center [309, 466] width 120 height 30
click at [306, 317] on div "[DATE]" at bounding box center [297, 318] width 83 height 15
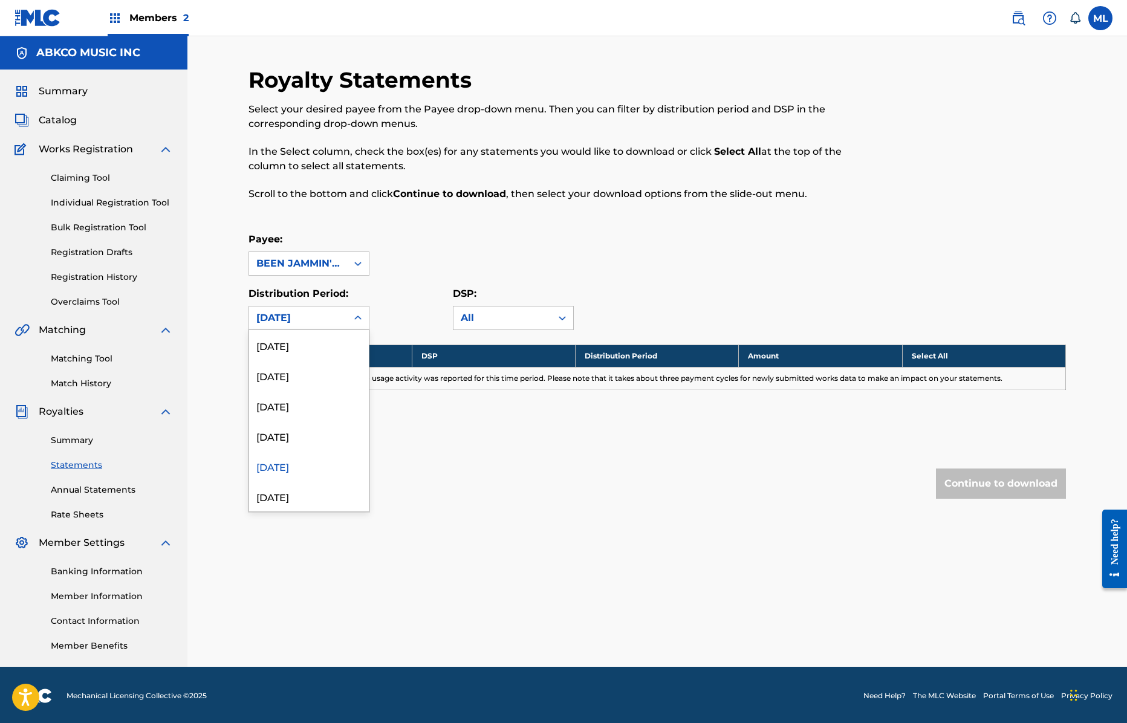
click at [300, 488] on div "[DATE]" at bounding box center [309, 496] width 120 height 30
click at [302, 320] on div "[DATE]" at bounding box center [297, 318] width 83 height 15
drag, startPoint x: 312, startPoint y: 408, endPoint x: 312, endPoint y: 326, distance: 81.6
click at [312, 406] on div "[DATE]" at bounding box center [309, 405] width 120 height 30
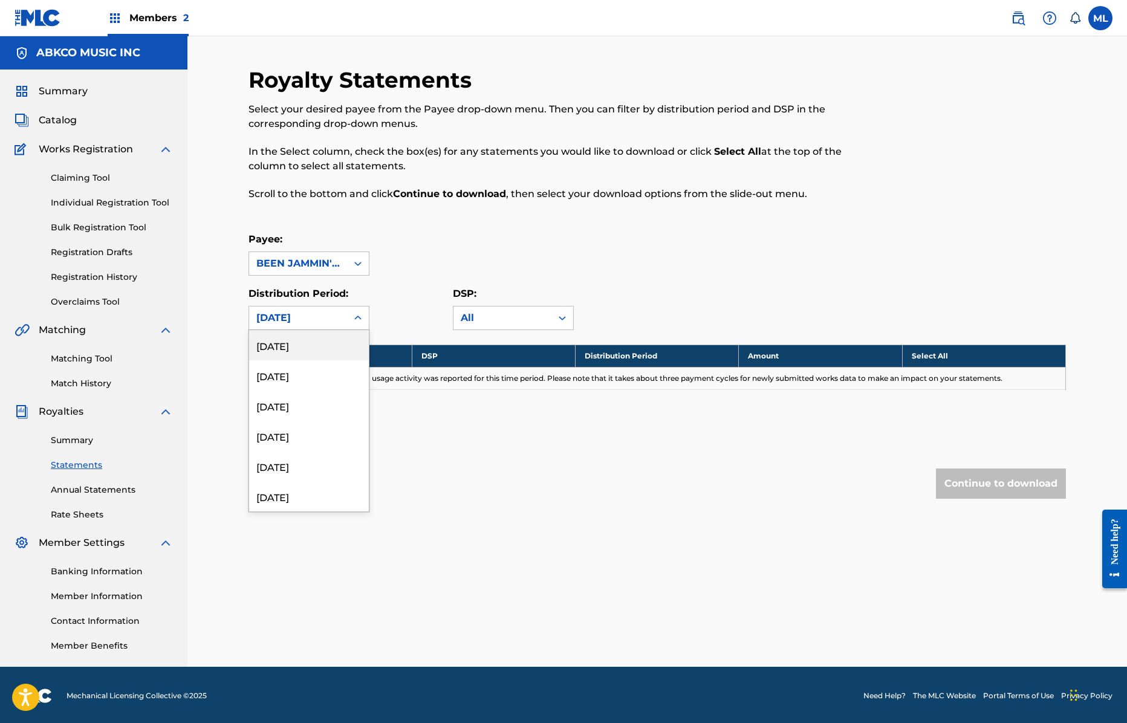
drag, startPoint x: 310, startPoint y: 320, endPoint x: 307, endPoint y: 387, distance: 67.2
click at [309, 320] on div "[DATE]" at bounding box center [297, 318] width 83 height 15
click at [313, 384] on div "[DATE]" at bounding box center [309, 381] width 120 height 30
click at [326, 323] on div "[DATE]" at bounding box center [297, 318] width 83 height 15
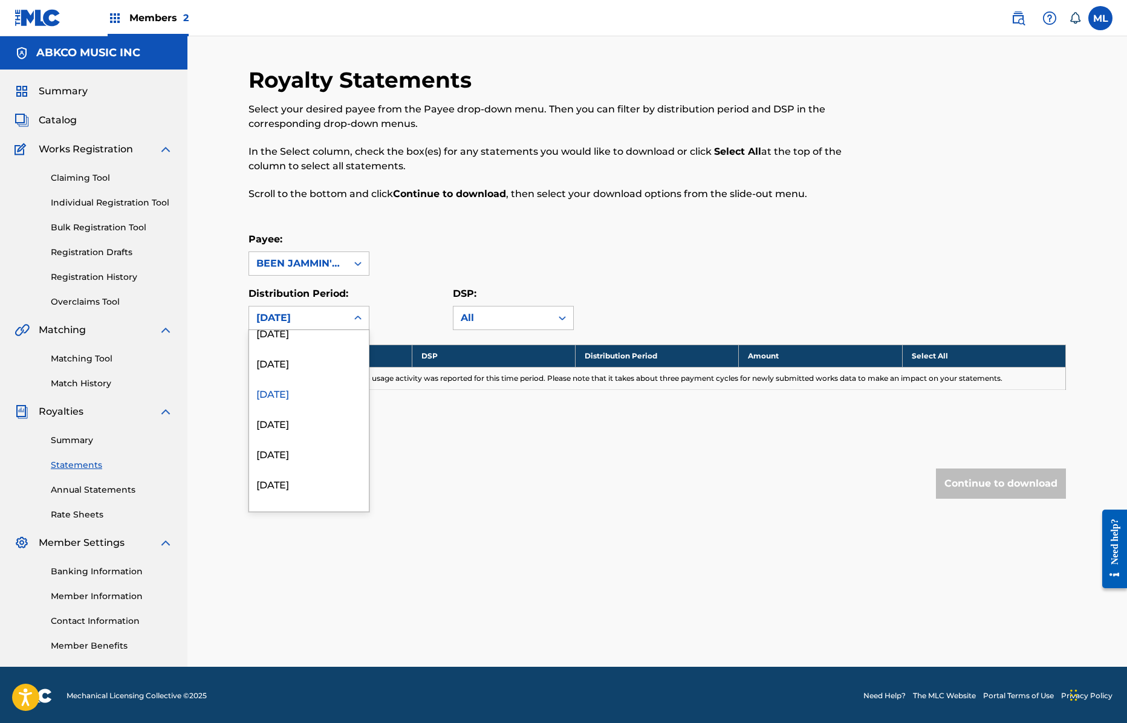
scroll to position [176, 0]
click at [327, 415] on div "[DATE]" at bounding box center [309, 411] width 120 height 30
drag, startPoint x: 328, startPoint y: 322, endPoint x: 328, endPoint y: 328, distance: 6.7
click at [328, 325] on div "[DATE]" at bounding box center [297, 318] width 83 height 15
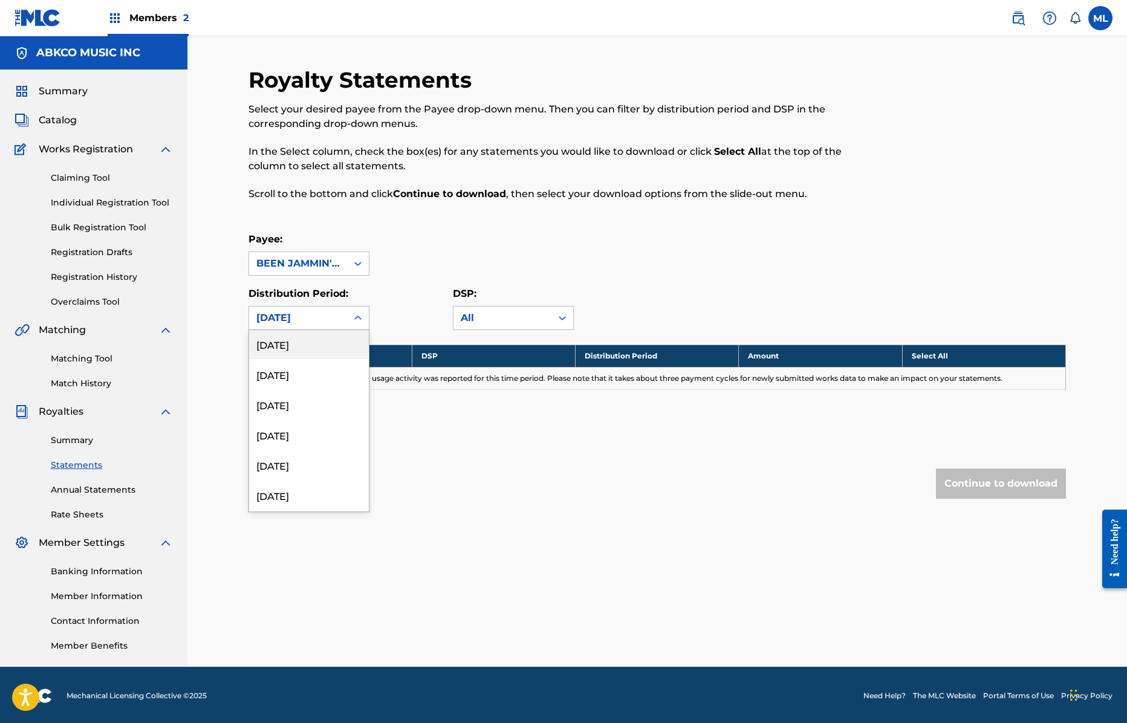
click at [312, 355] on div "[DATE]" at bounding box center [309, 344] width 120 height 30
drag, startPoint x: 333, startPoint y: 326, endPoint x: 360, endPoint y: 328, distance: 26.7
click at [334, 326] on div "[DATE]" at bounding box center [298, 317] width 98 height 23
click at [476, 323] on div "All" at bounding box center [502, 318] width 83 height 15
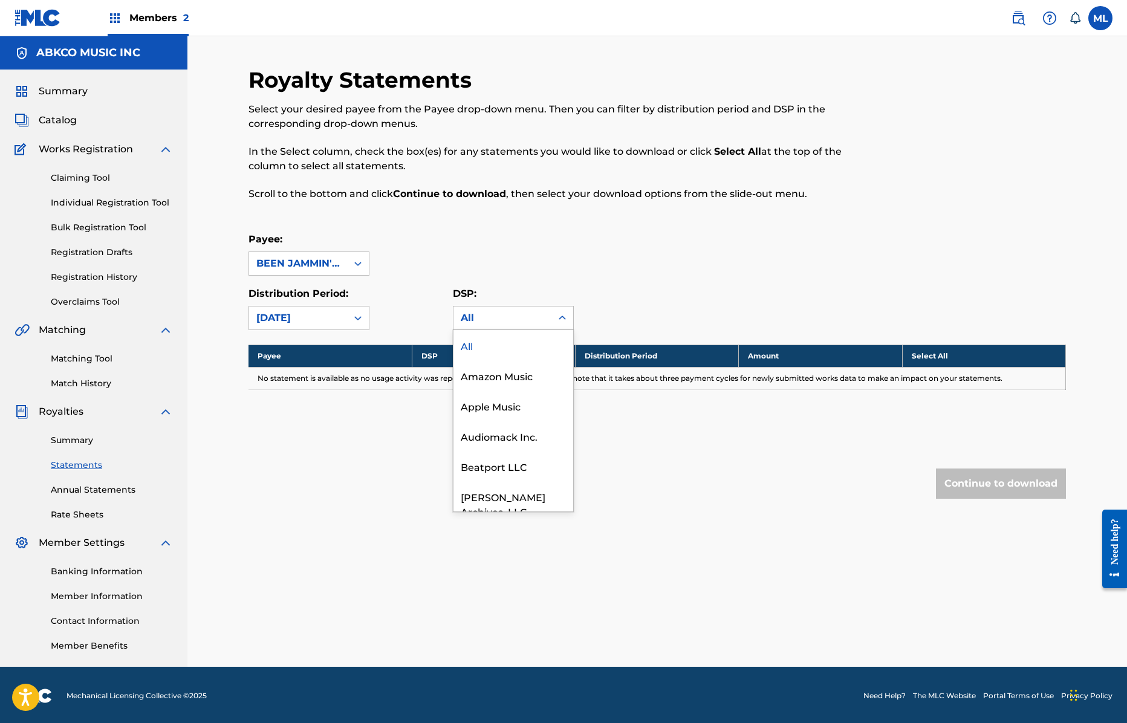
click at [341, 511] on div "Royalty Statements Select your desired payee from the Payee drop-down menu. The…" at bounding box center [656, 306] width 817 height 481
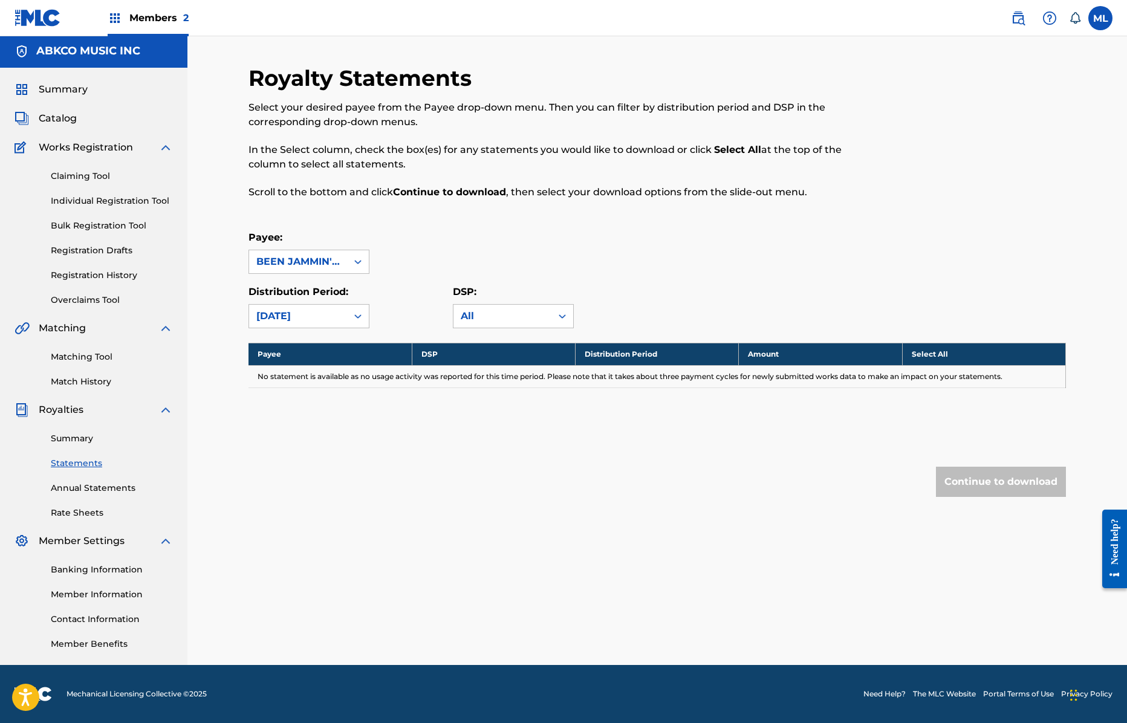
drag, startPoint x: 121, startPoint y: 490, endPoint x: 152, endPoint y: 487, distance: 30.4
click at [121, 490] on link "Annual Statements" at bounding box center [112, 488] width 122 height 13
